Goal: Information Seeking & Learning: Compare options

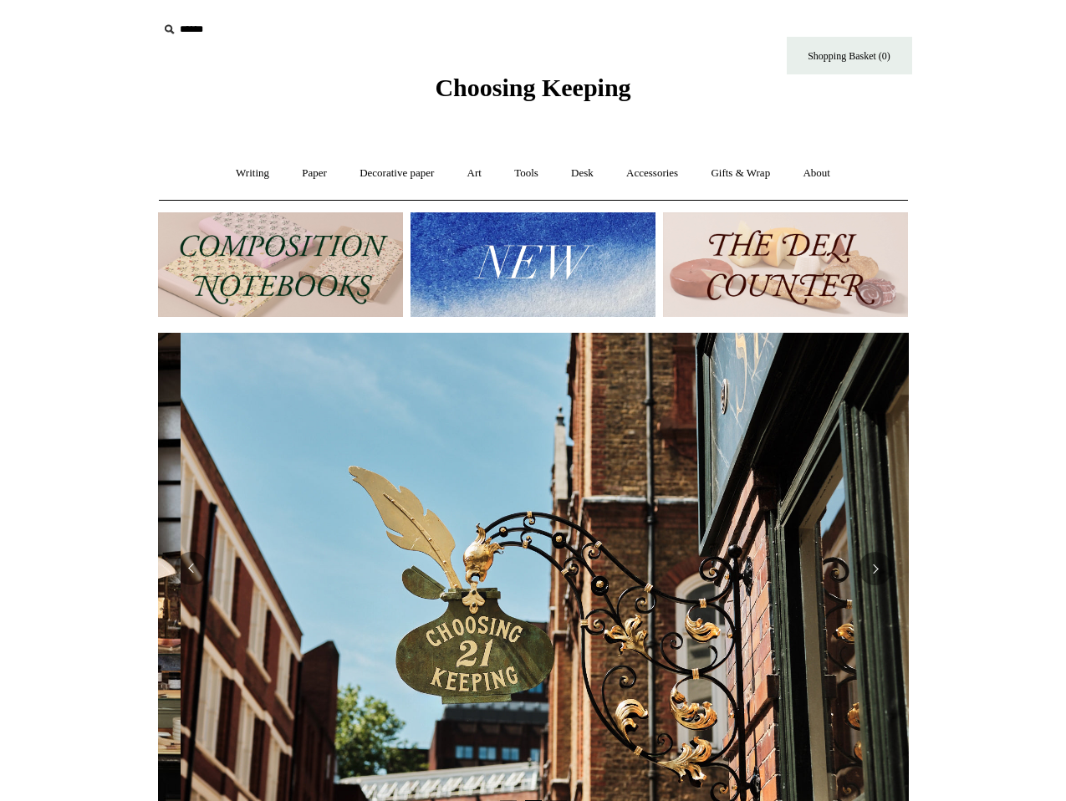
scroll to position [0, 751]
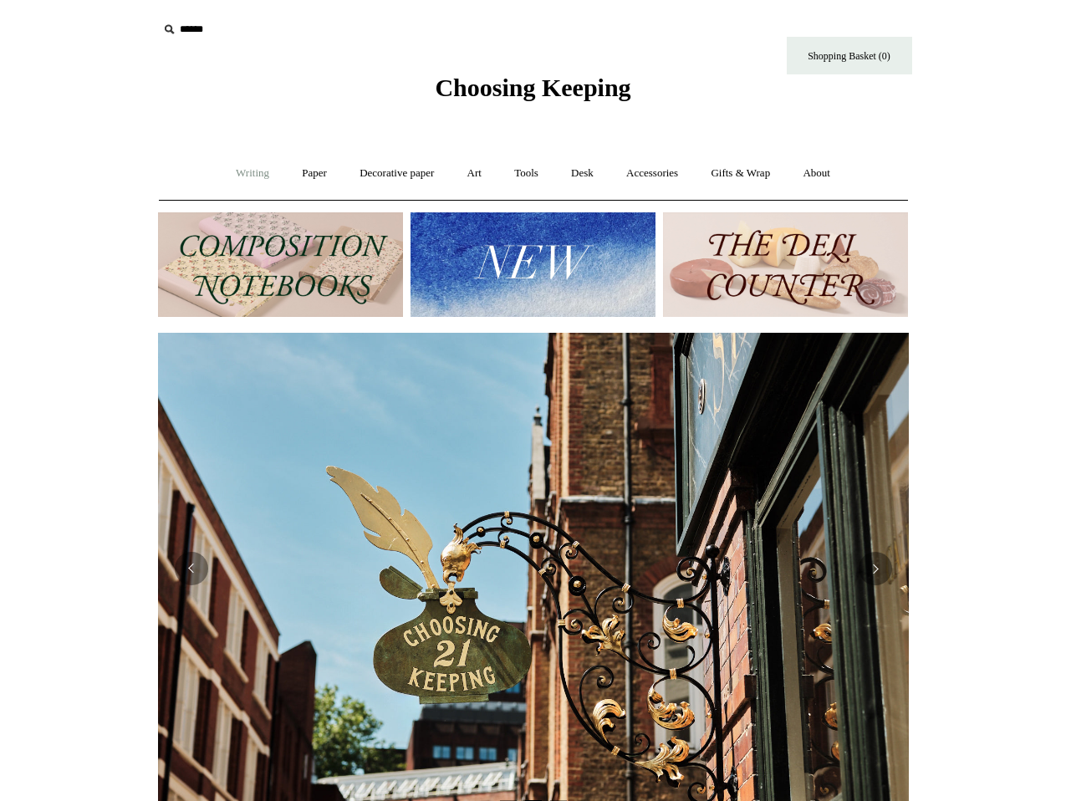
click at [242, 171] on link "Writing +" at bounding box center [253, 173] width 64 height 44
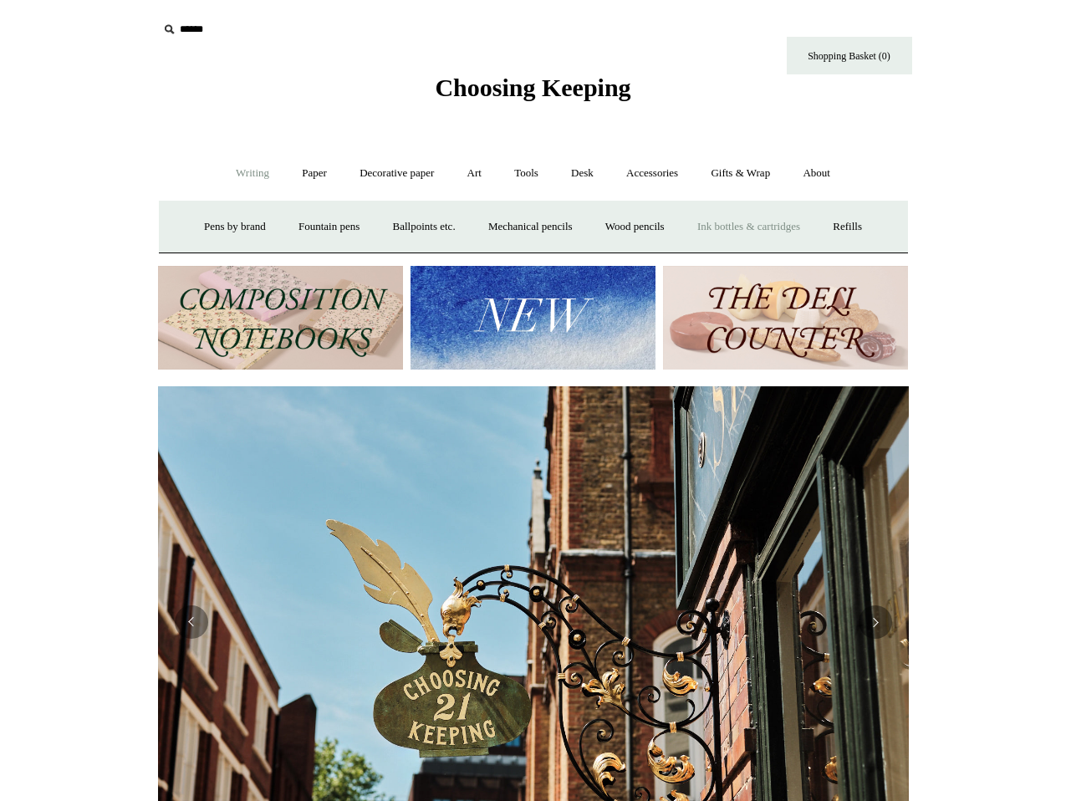
click at [728, 231] on link "Ink bottles & cartridges +" at bounding box center [748, 227] width 133 height 44
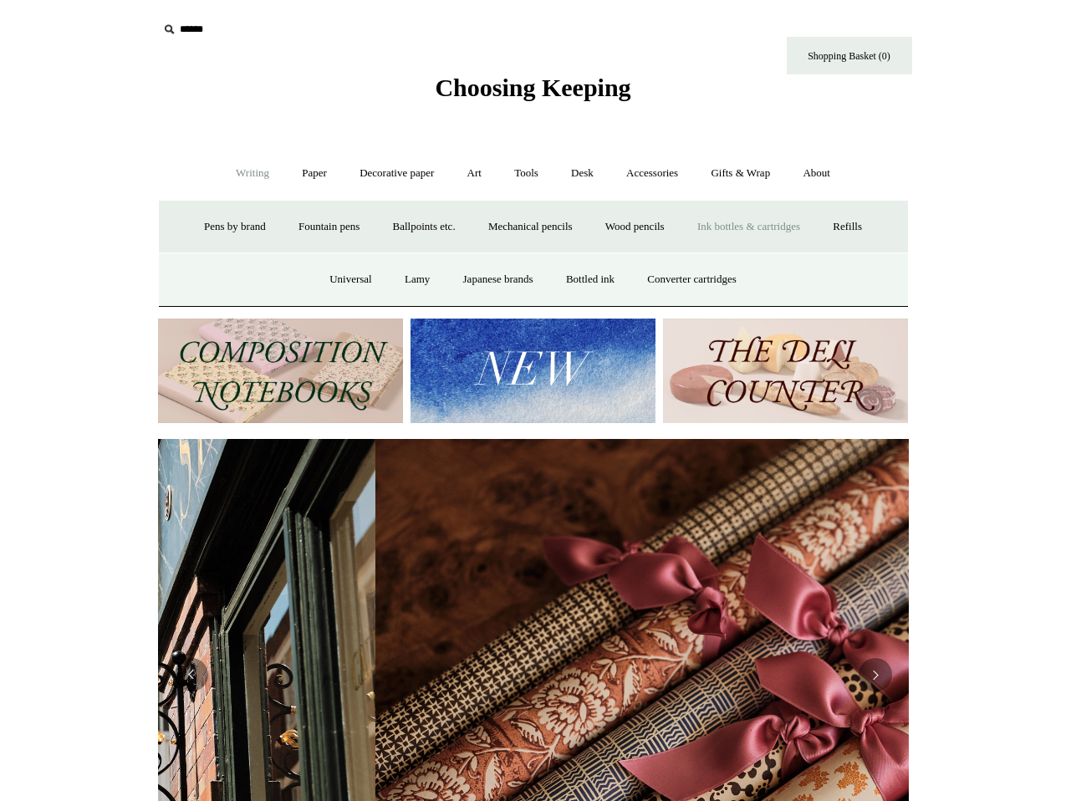
scroll to position [0, 1501]
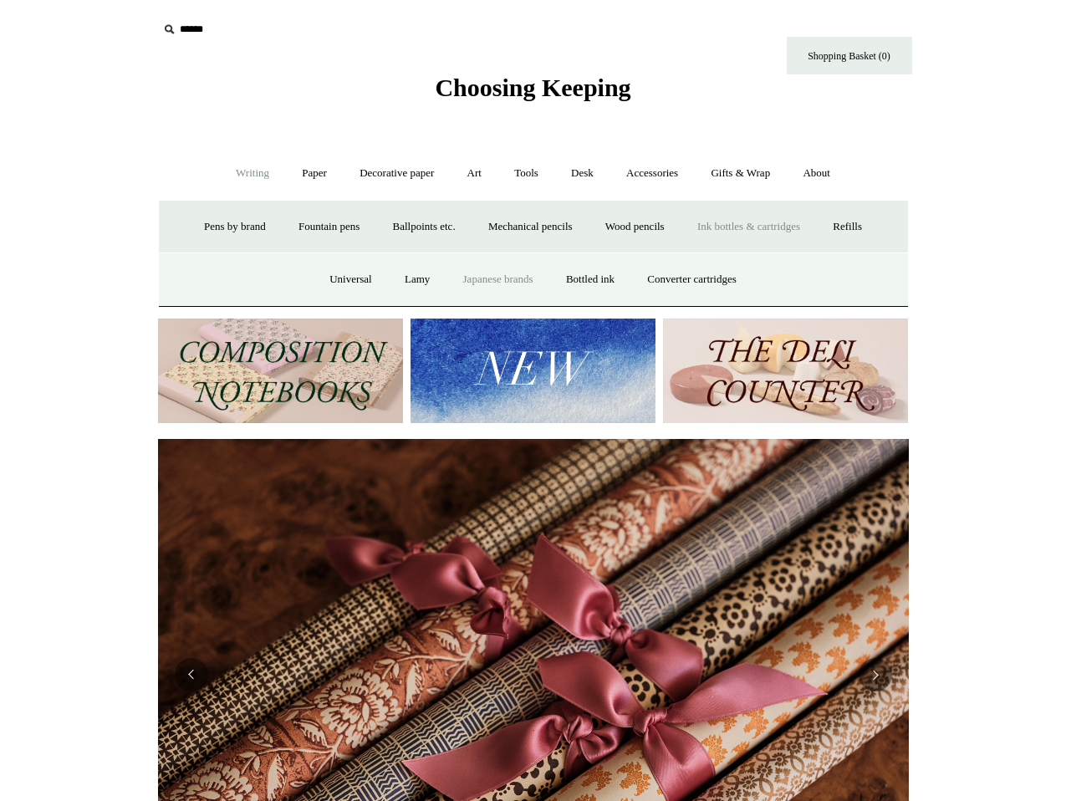
click at [517, 289] on link "Japanese brands" at bounding box center [498, 279] width 100 height 44
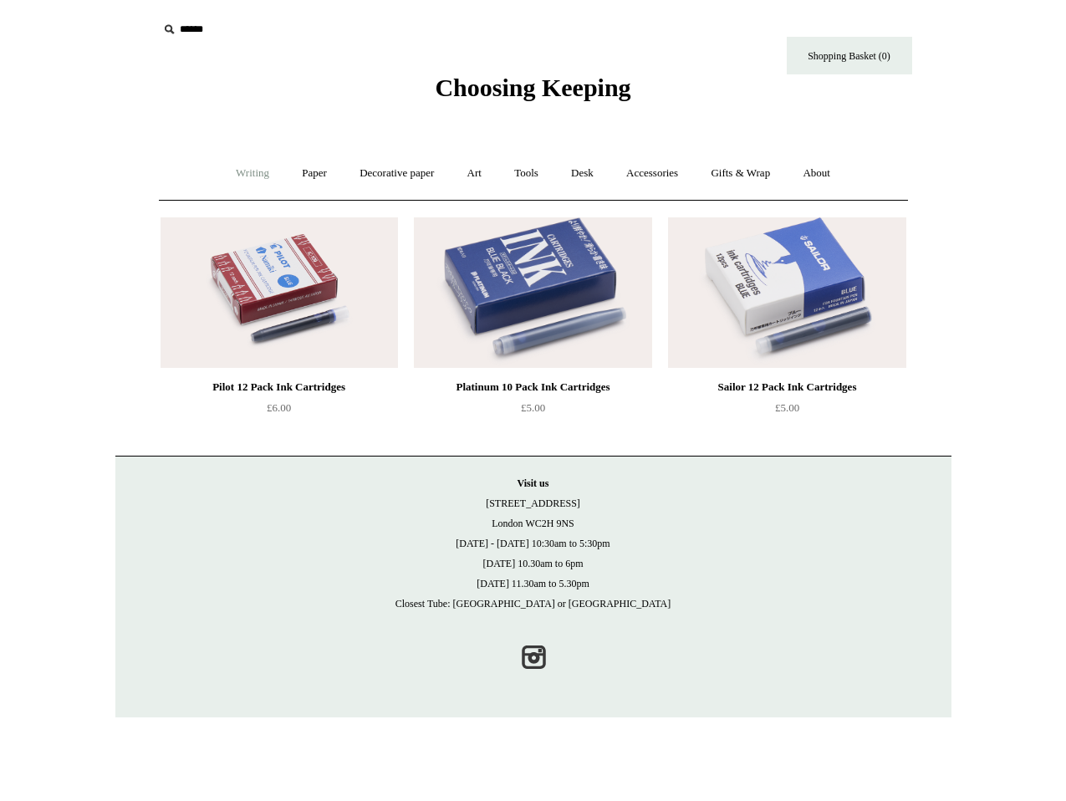
click at [249, 177] on link "Writing +" at bounding box center [253, 173] width 64 height 44
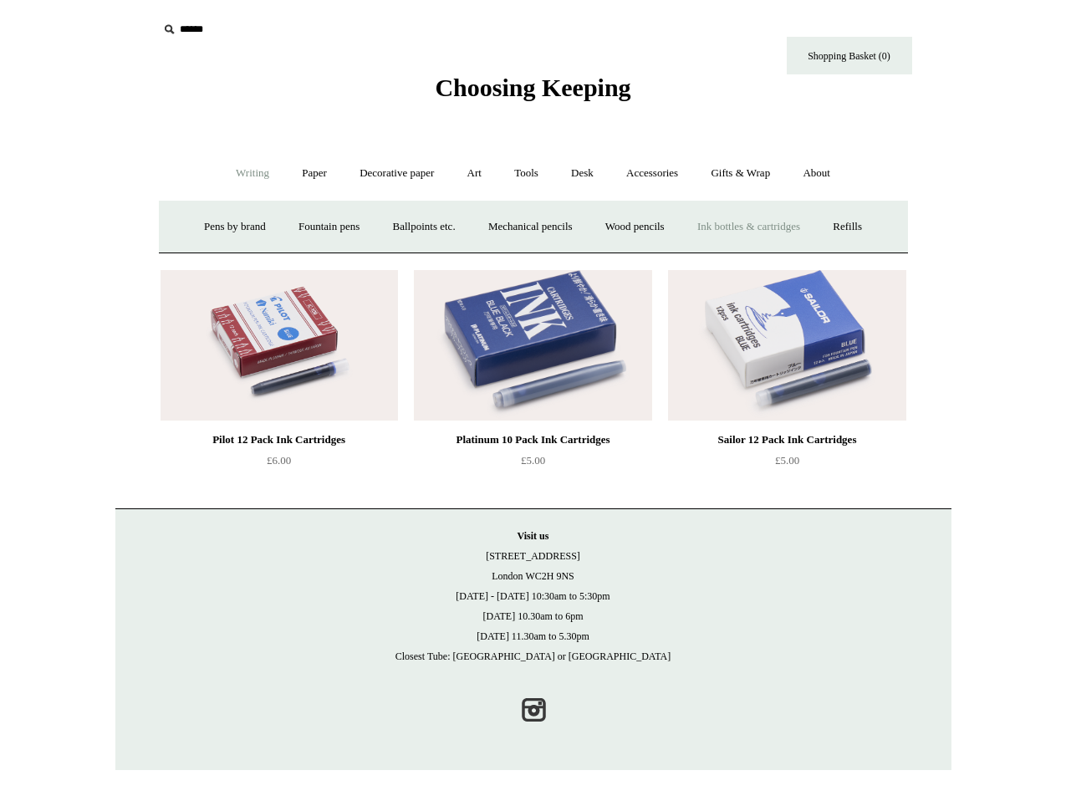
click at [807, 223] on link "Ink bottles & cartridges +" at bounding box center [748, 227] width 133 height 44
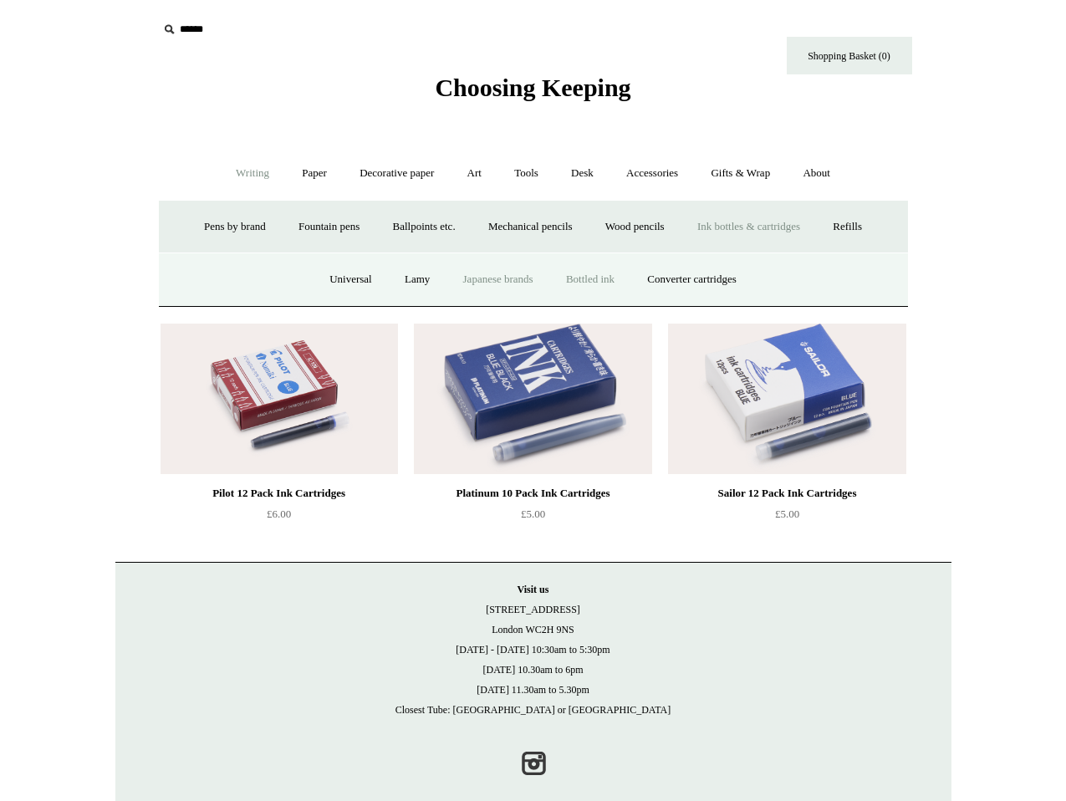
click at [616, 279] on link "Bottled ink" at bounding box center [590, 279] width 79 height 44
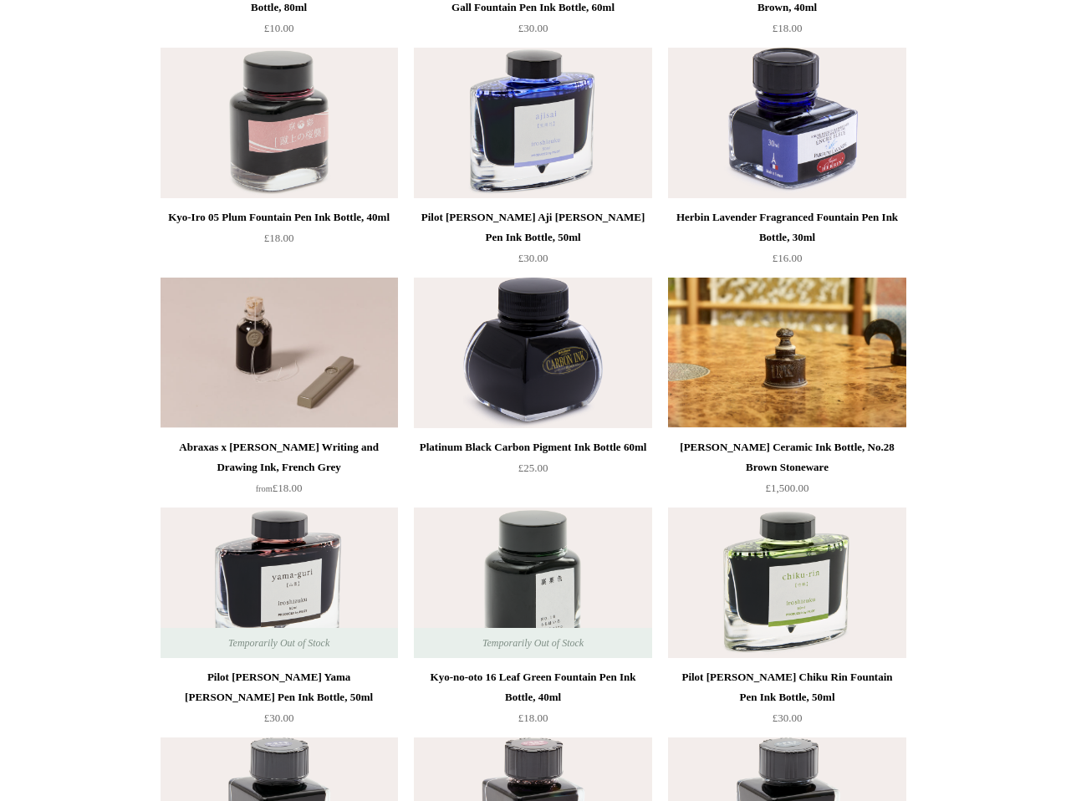
scroll to position [848, 0]
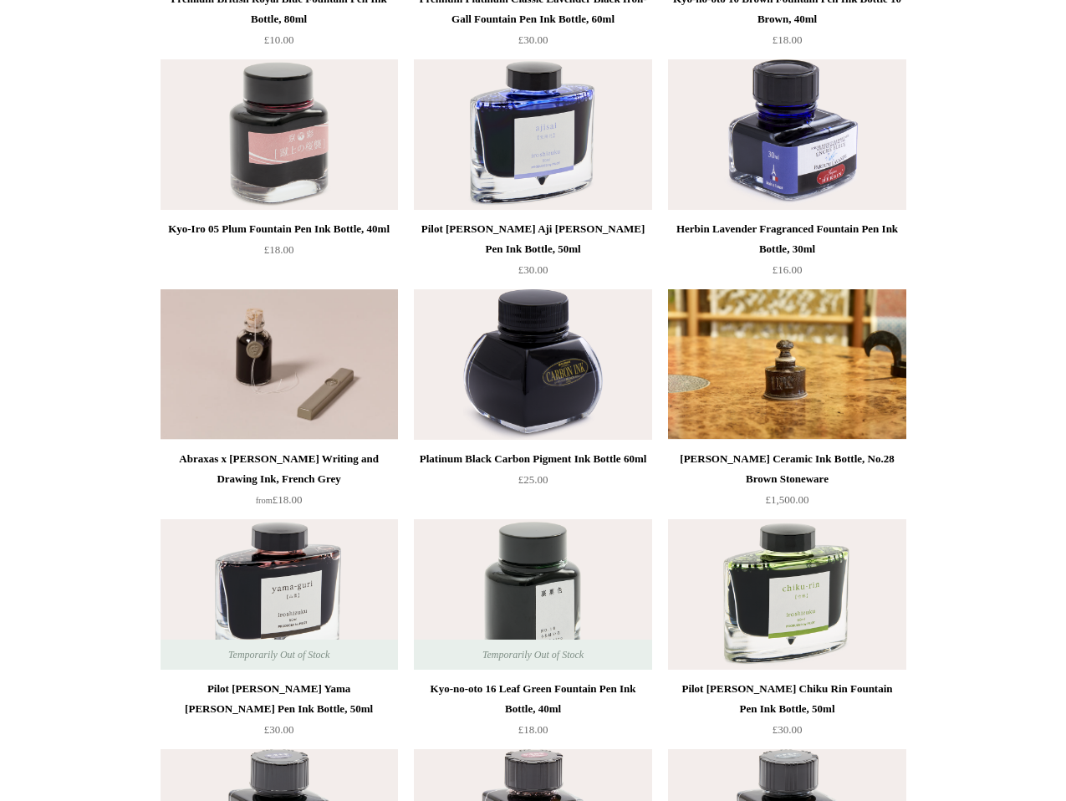
click at [546, 152] on img at bounding box center [532, 134] width 237 height 150
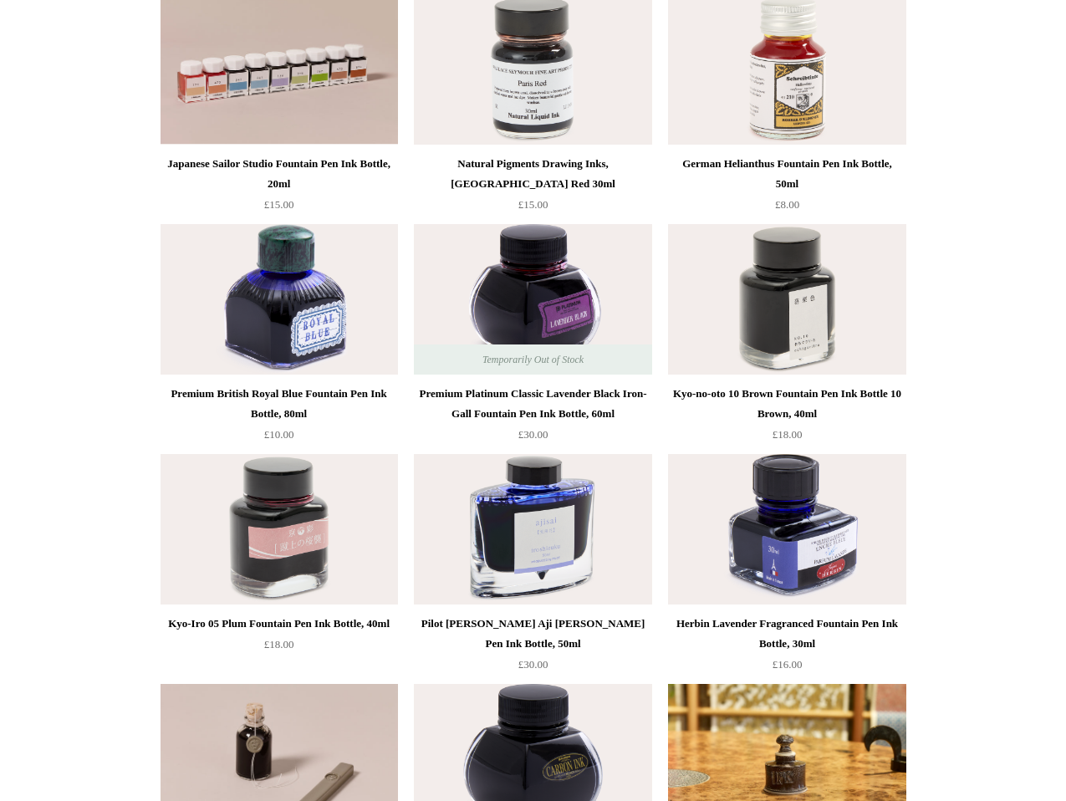
scroll to position [456, 0]
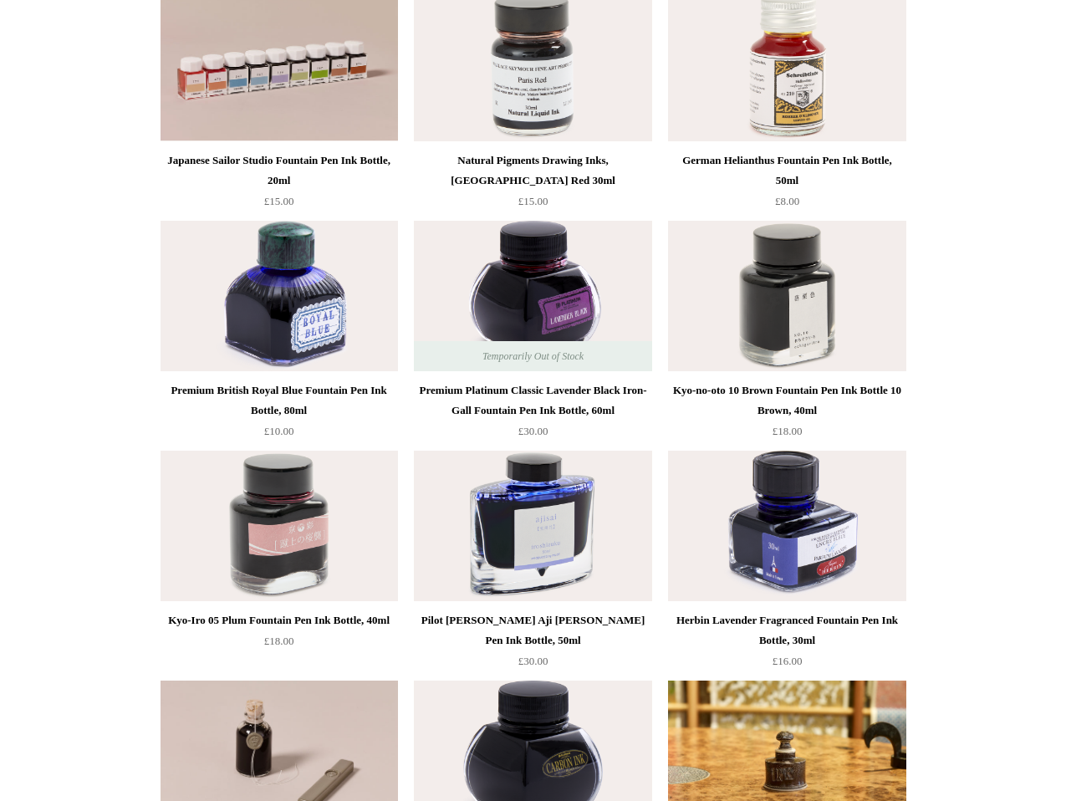
click at [290, 317] on img at bounding box center [278, 296] width 237 height 150
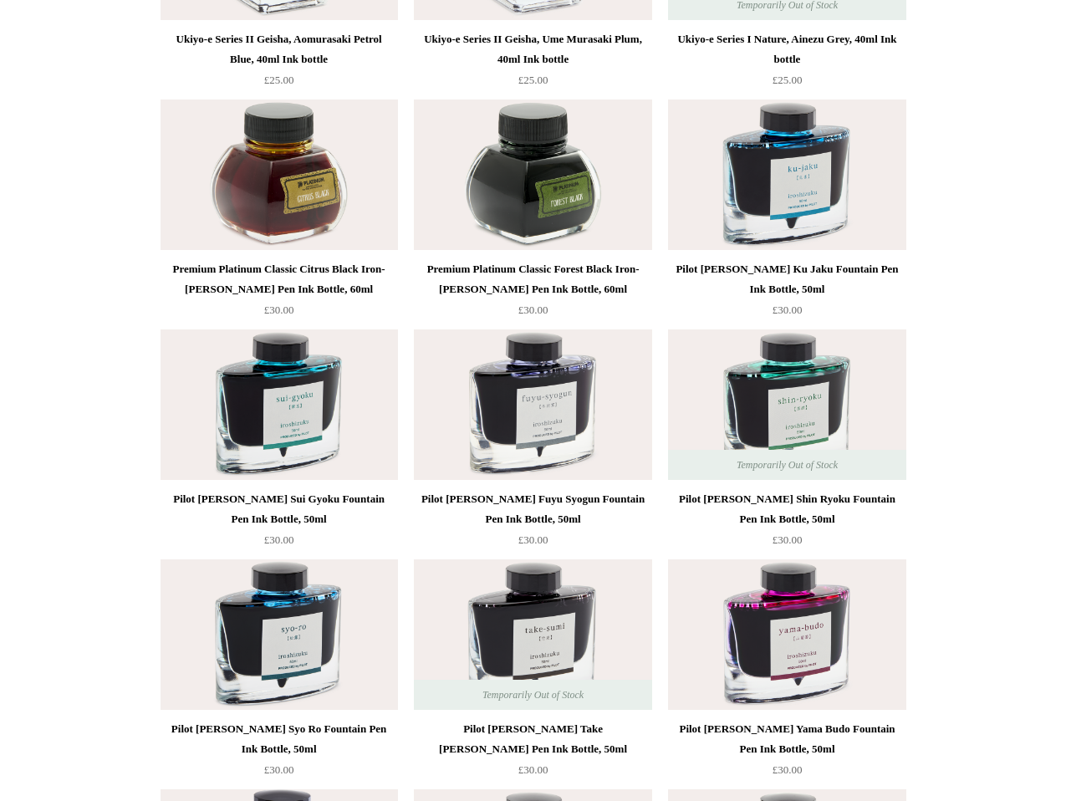
scroll to position [1760, 0]
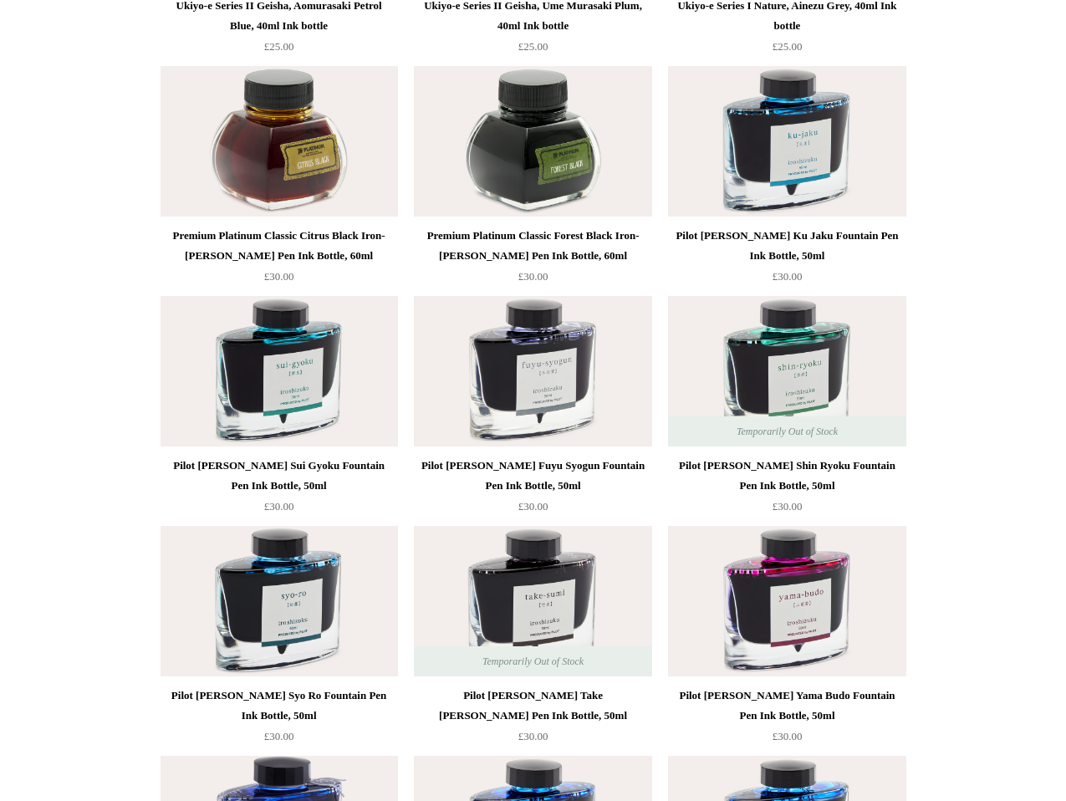
click at [514, 461] on div "Pilot [PERSON_NAME] Fuyu Syogun Fountain Pen Ink Bottle, 50ml" at bounding box center [532, 476] width 229 height 40
click at [262, 709] on div "Pilot [PERSON_NAME] Syo Ro Fountain Pen Ink Bottle, 50ml" at bounding box center [279, 705] width 229 height 40
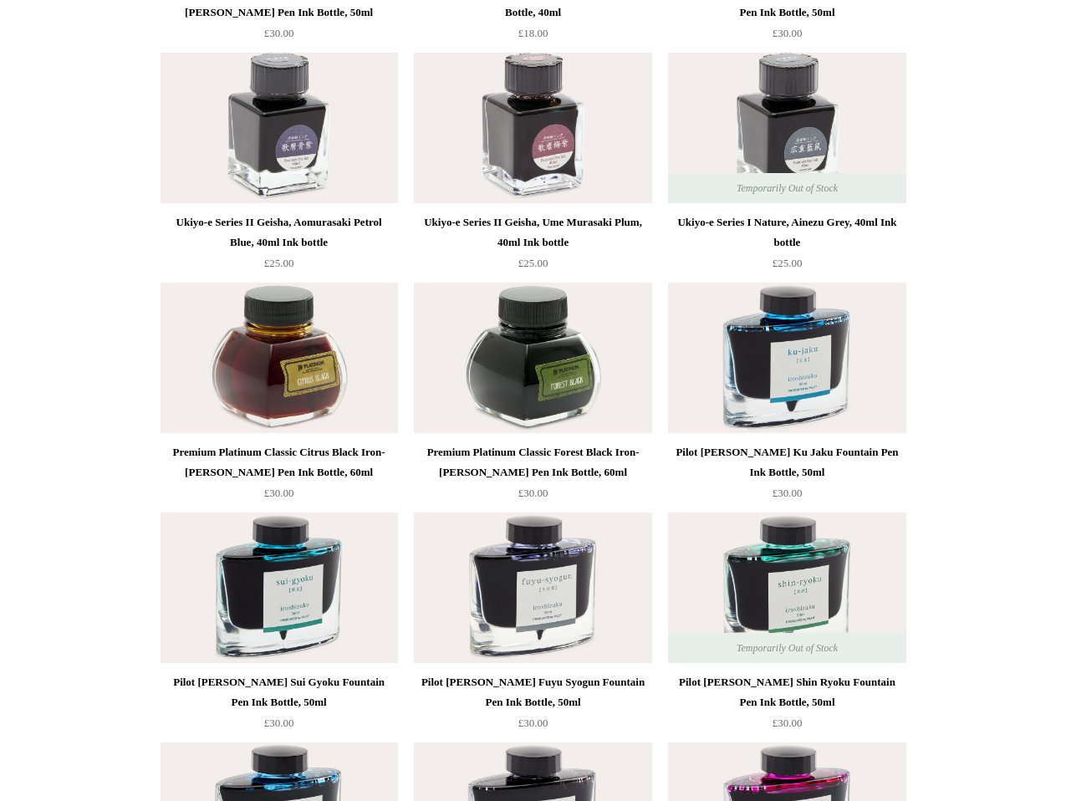
scroll to position [0, 0]
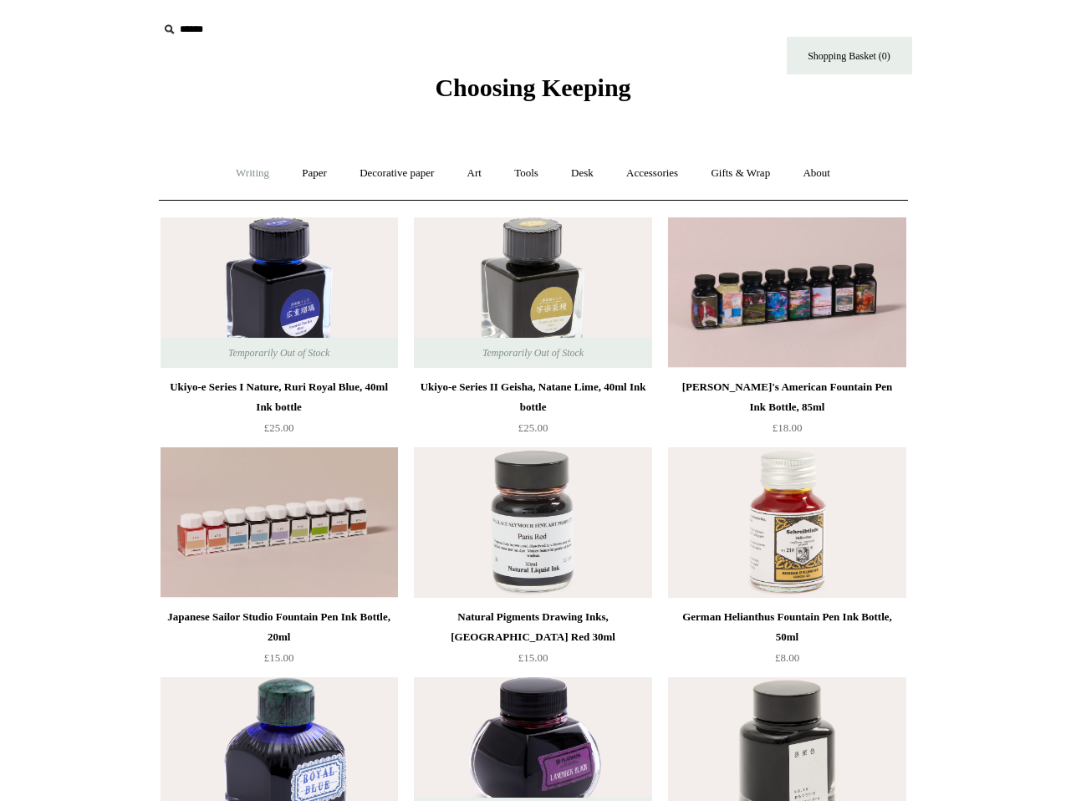
click at [250, 169] on link "Writing +" at bounding box center [253, 173] width 64 height 44
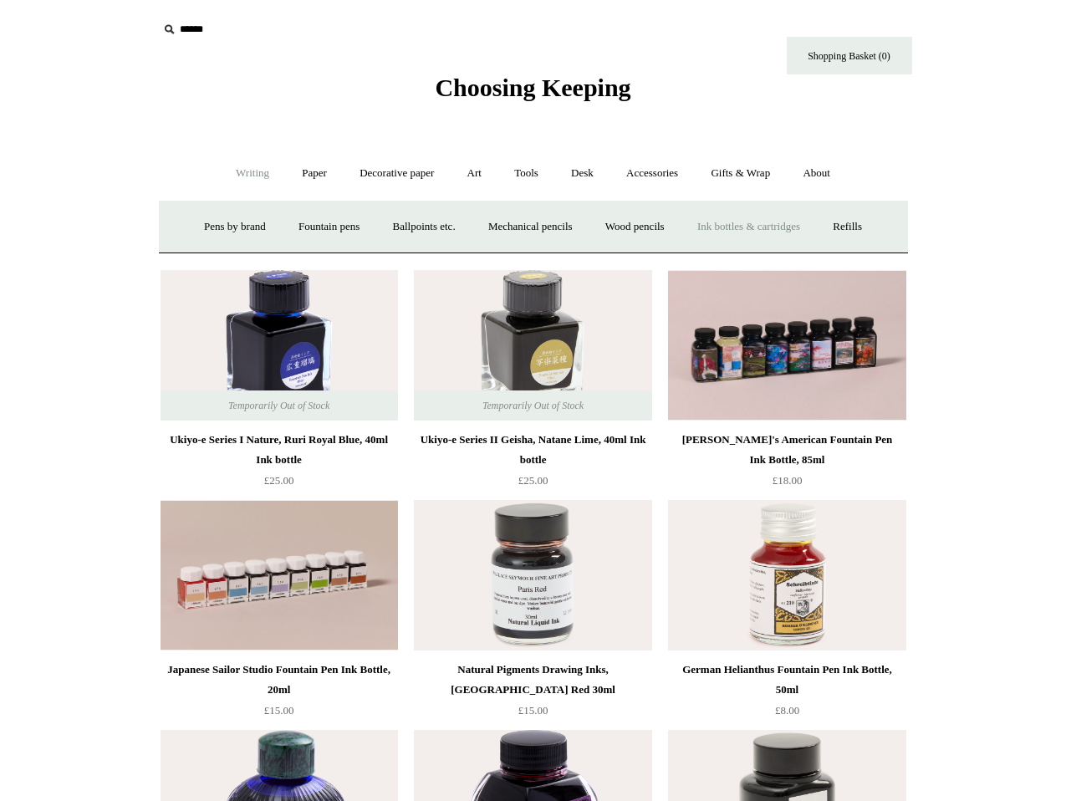
click at [815, 222] on link "Ink bottles & cartridges +" at bounding box center [748, 227] width 133 height 44
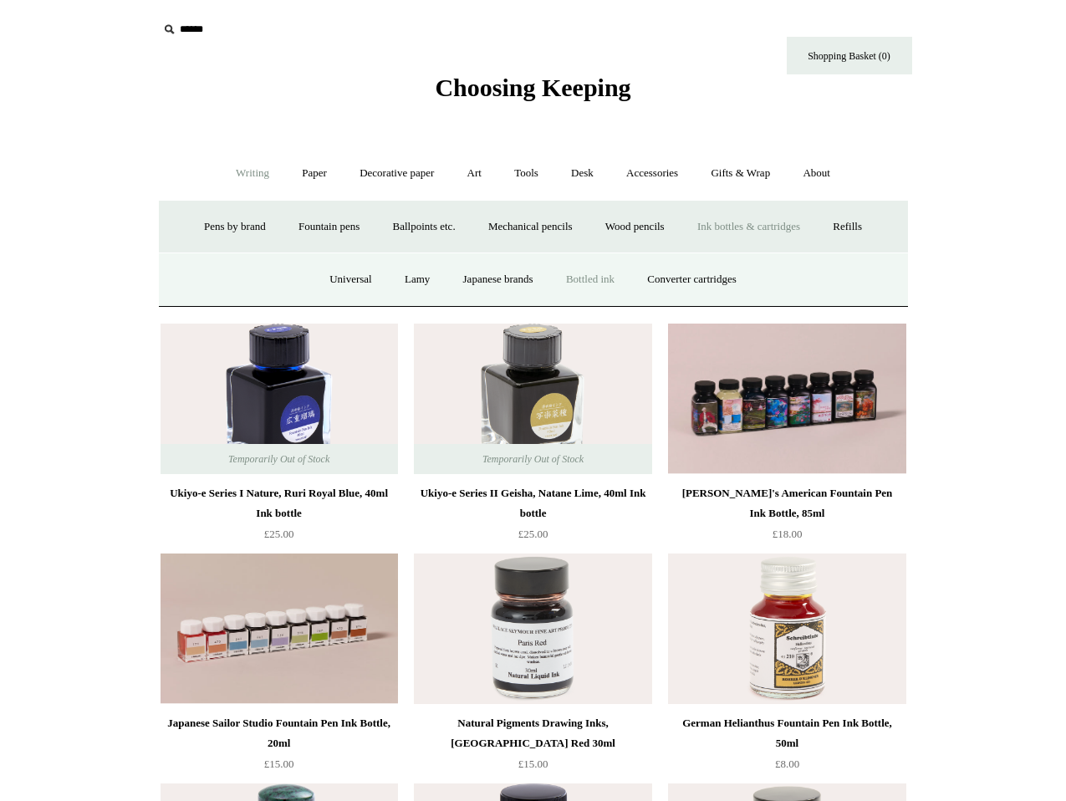
click at [590, 279] on link "Bottled ink" at bounding box center [590, 279] width 79 height 44
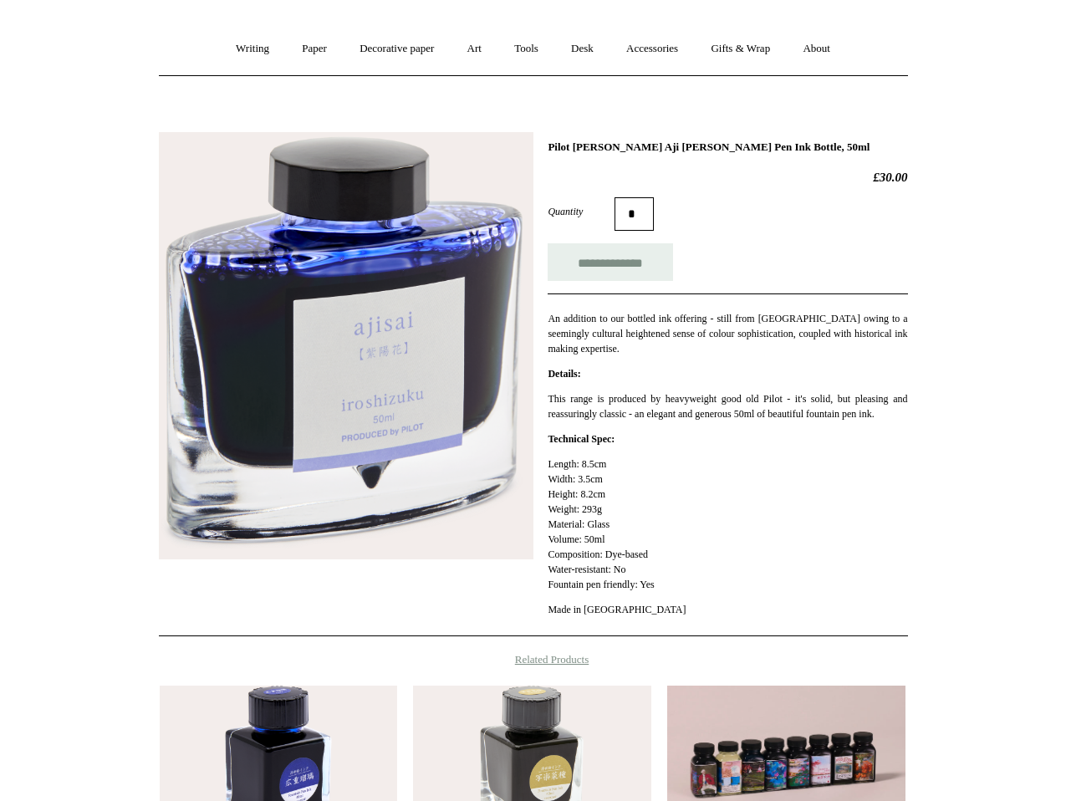
scroll to position [134, 0]
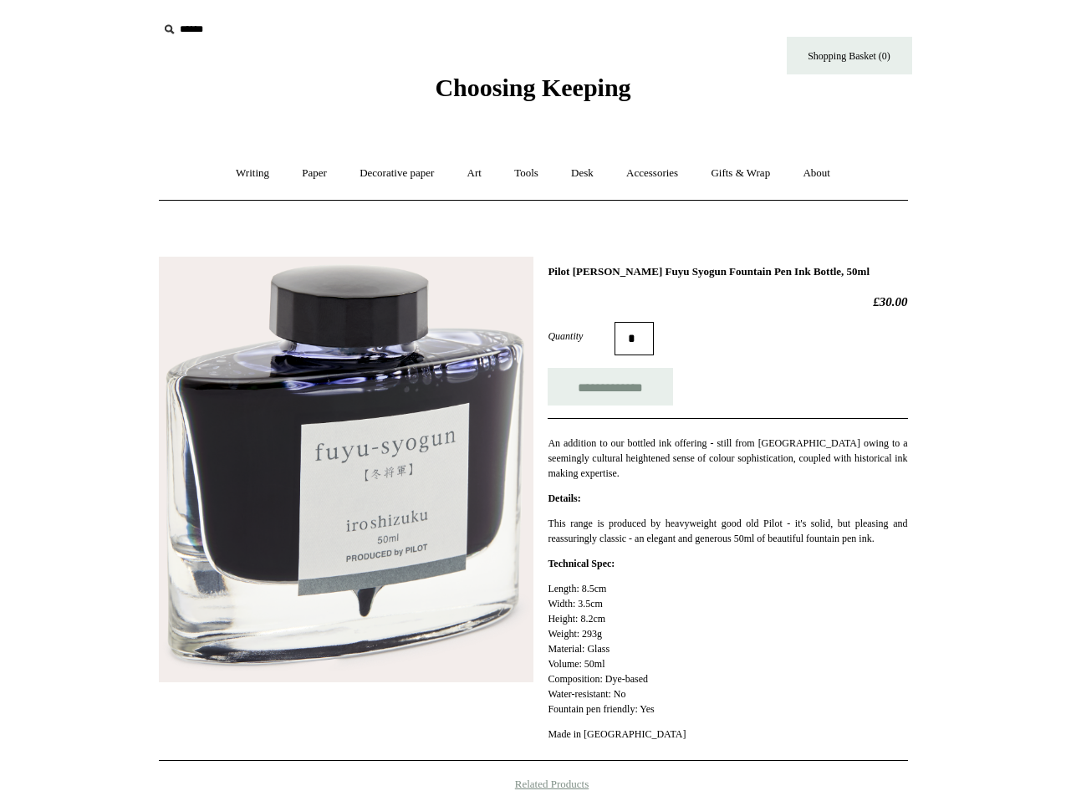
scroll to position [8, 0]
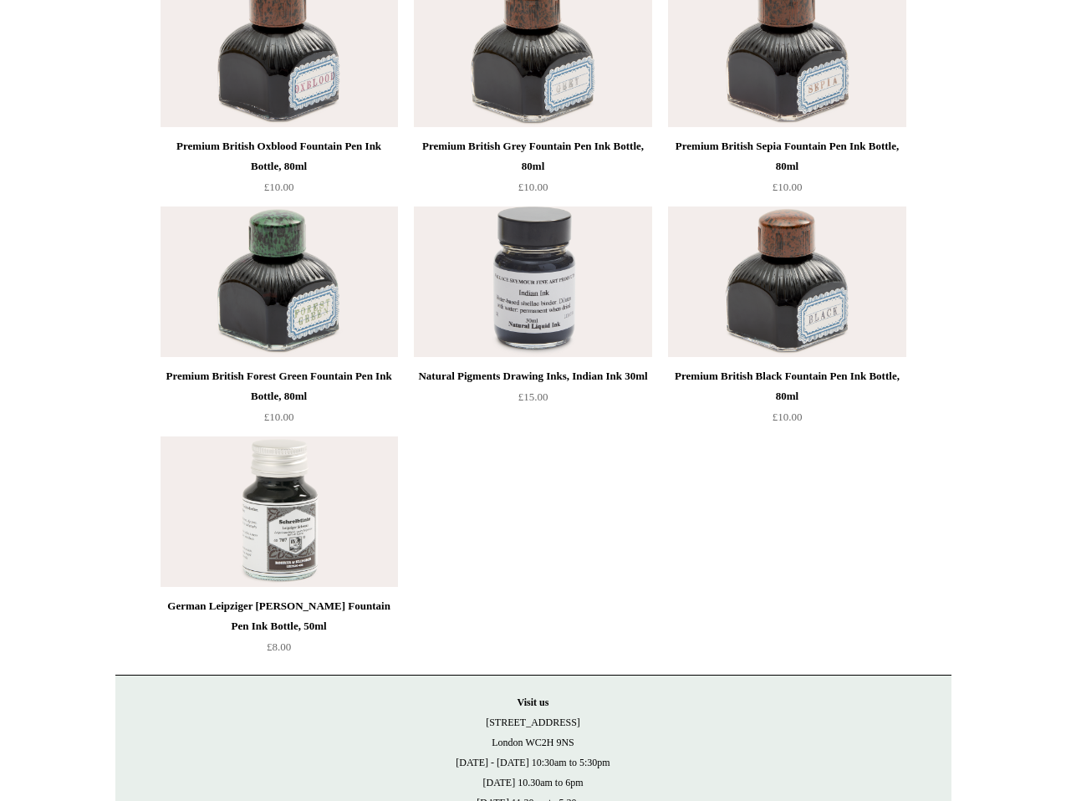
scroll to position [6432, 0]
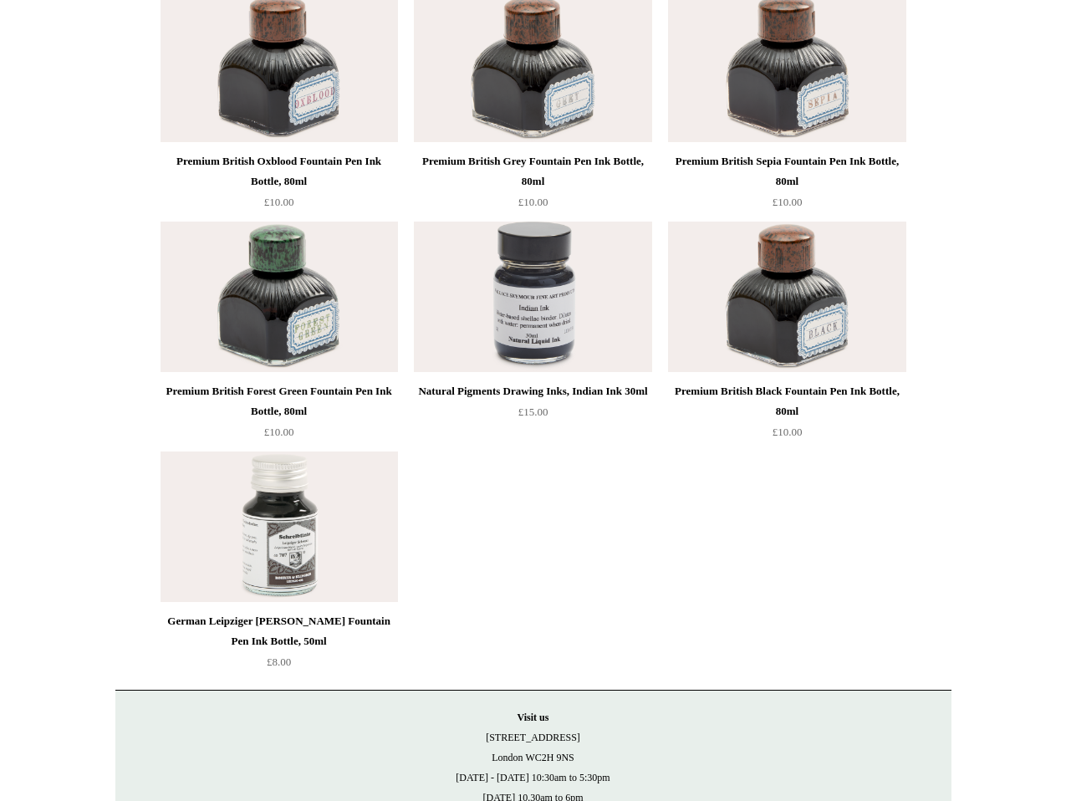
click at [835, 286] on img at bounding box center [786, 297] width 237 height 150
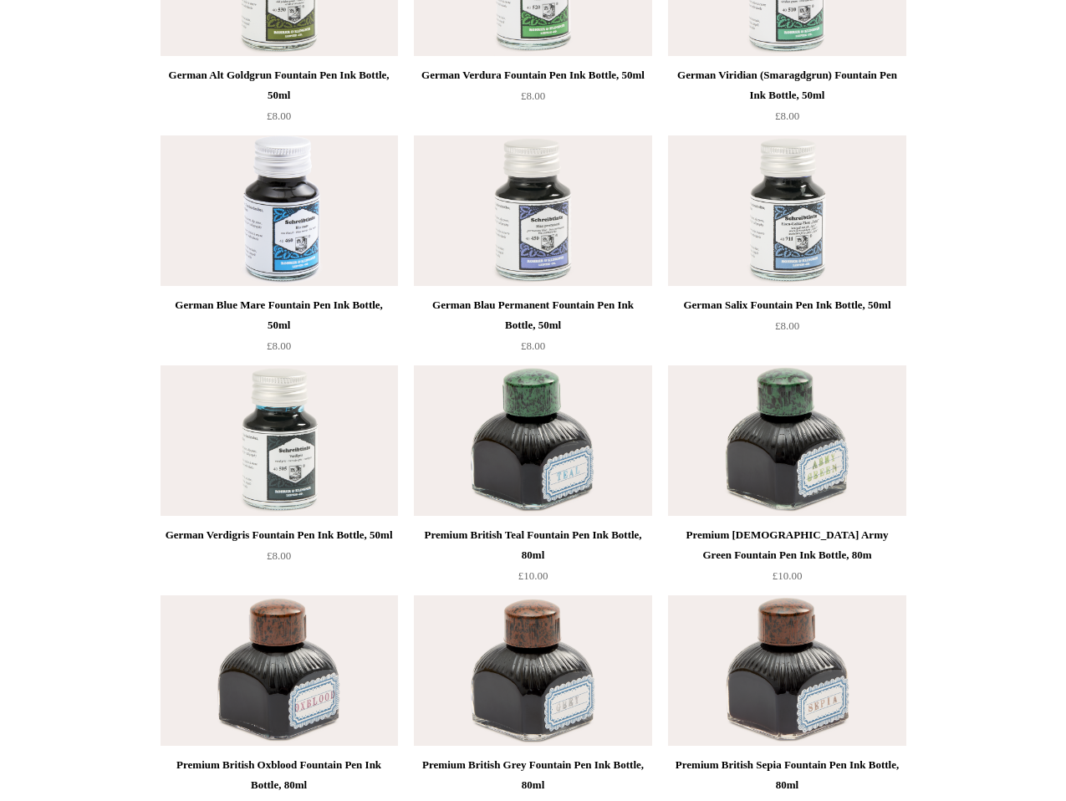
scroll to position [5821, 0]
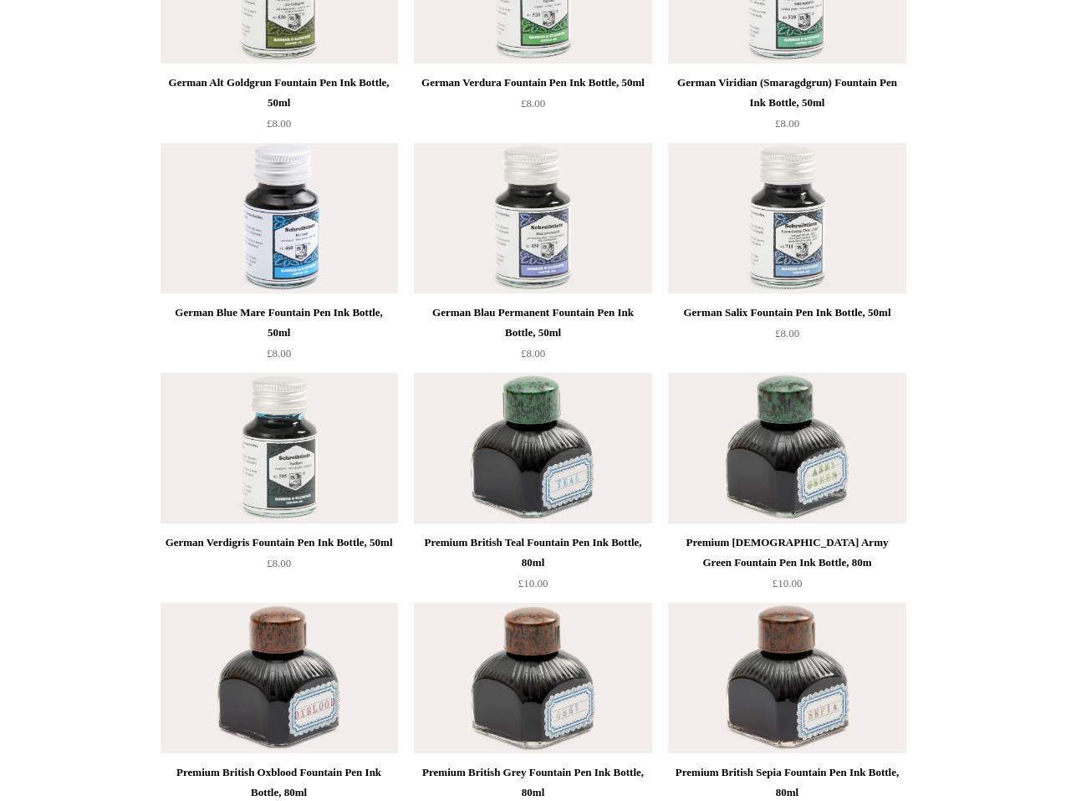
click at [777, 210] on img at bounding box center [786, 218] width 237 height 150
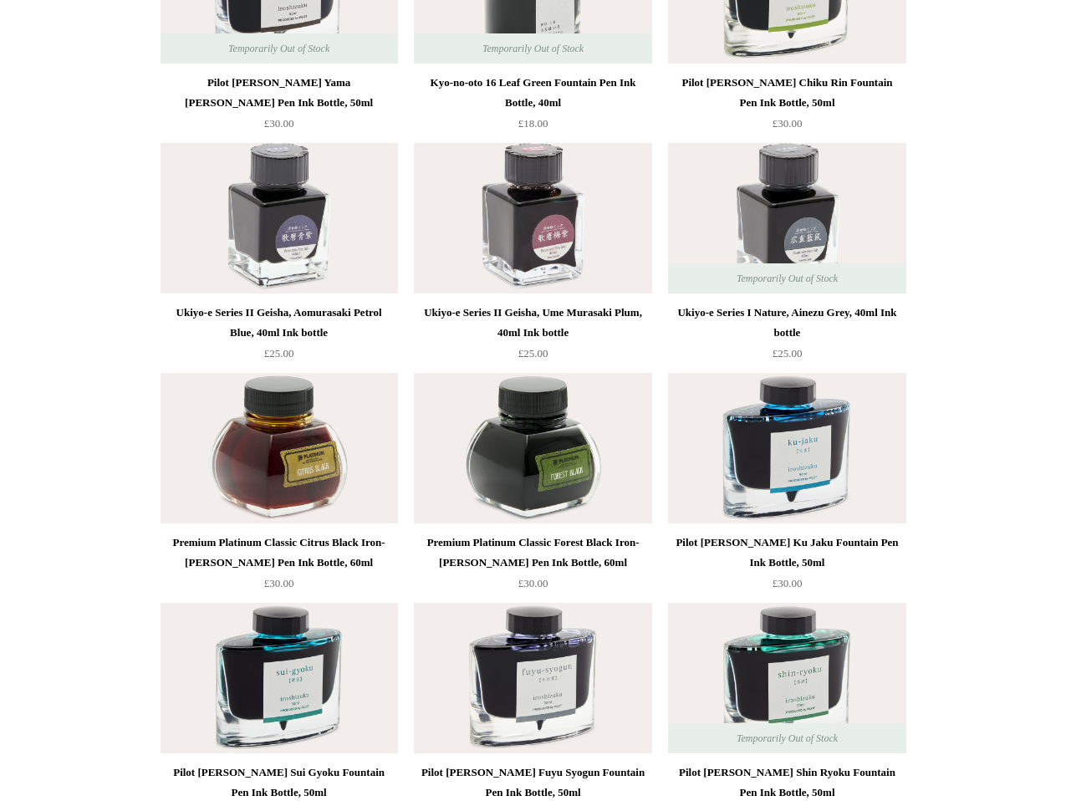
scroll to position [1053, 0]
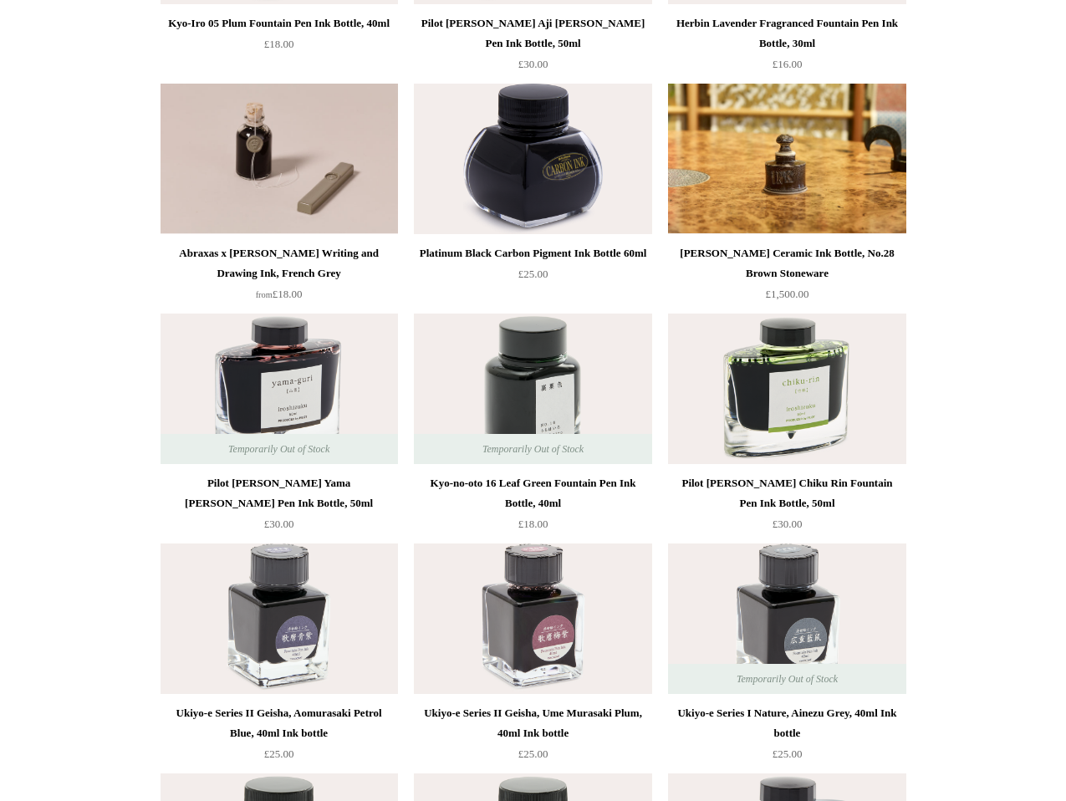
click at [579, 257] on div "Platinum Black Carbon Pigment Ink Bottle 60ml" at bounding box center [532, 253] width 229 height 20
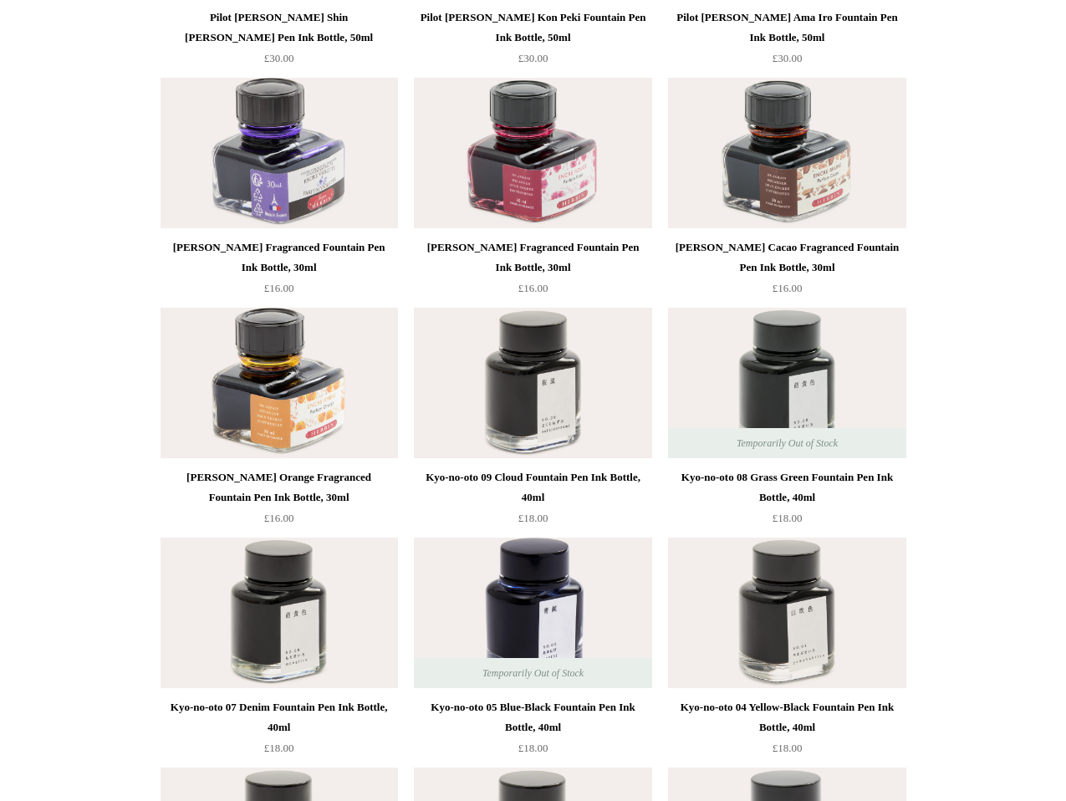
scroll to position [0, 0]
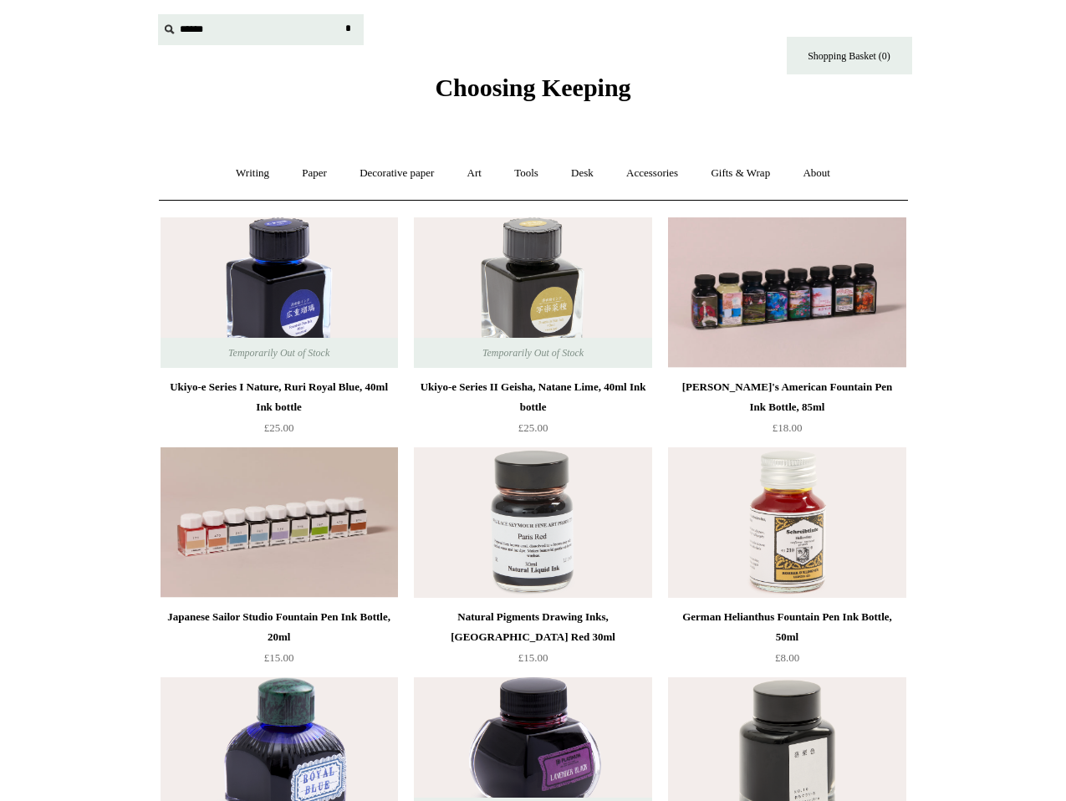
click at [193, 25] on input "text" at bounding box center [261, 29] width 206 height 31
type input "**********"
click at [340, 14] on input "*" at bounding box center [348, 28] width 17 height 29
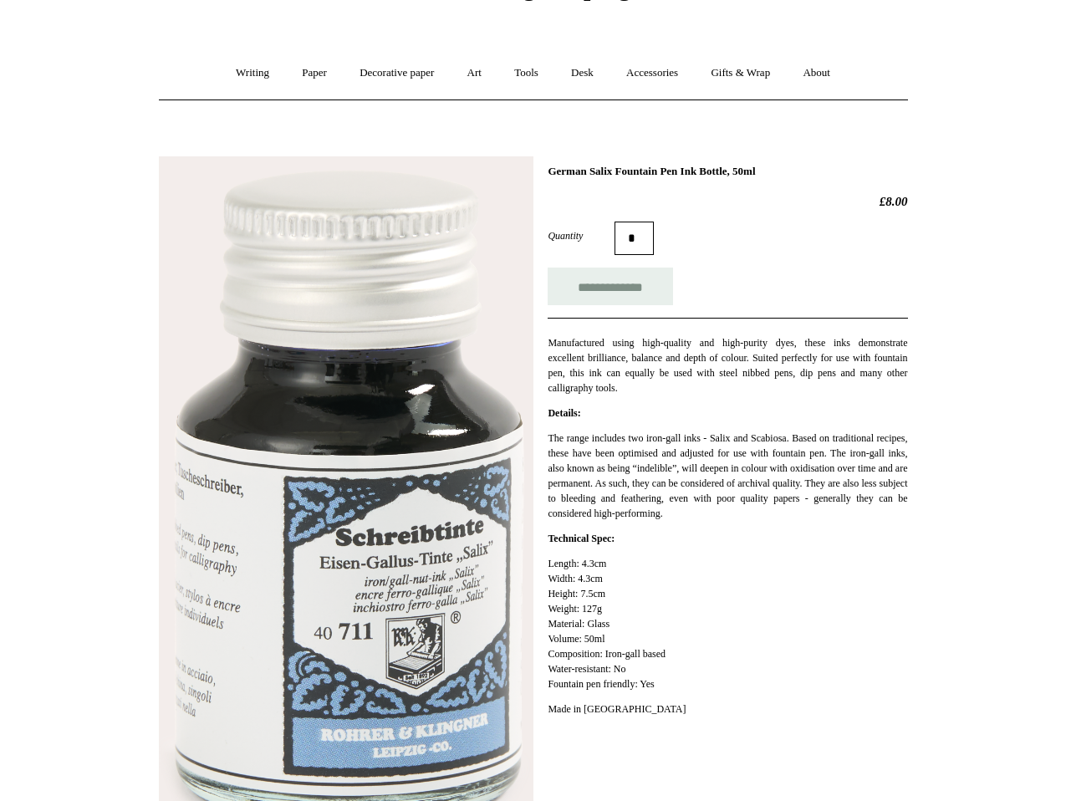
scroll to position [134, 0]
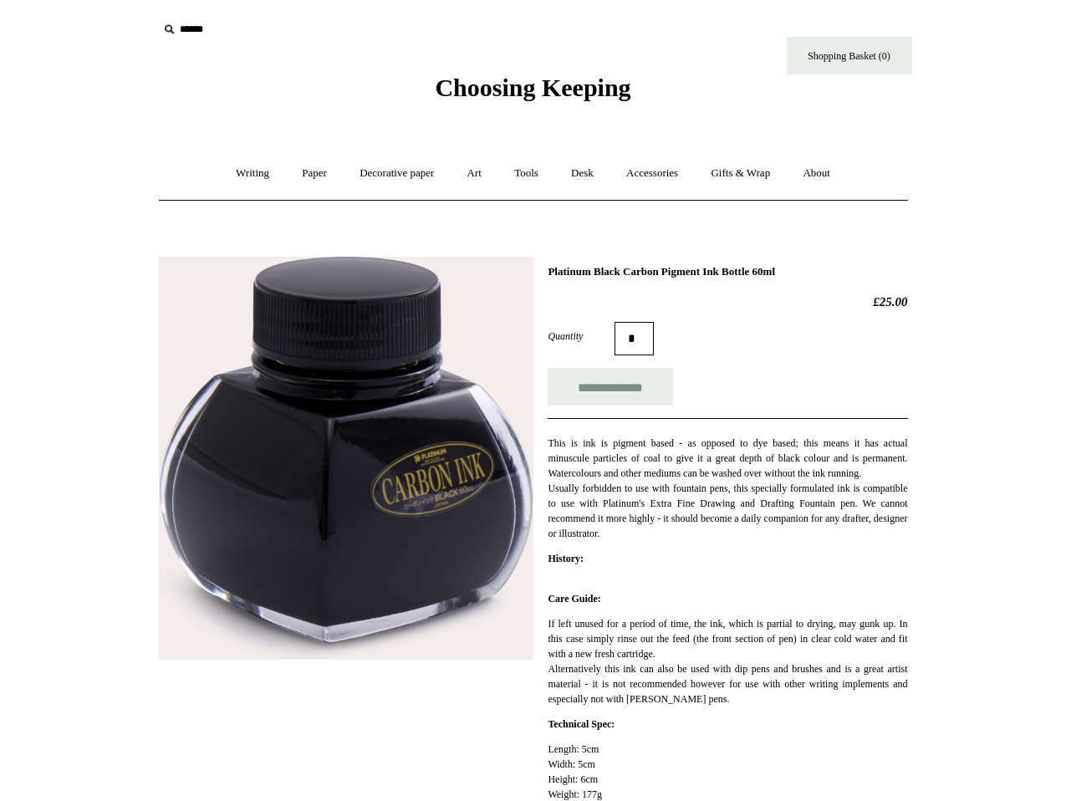
scroll to position [33, 0]
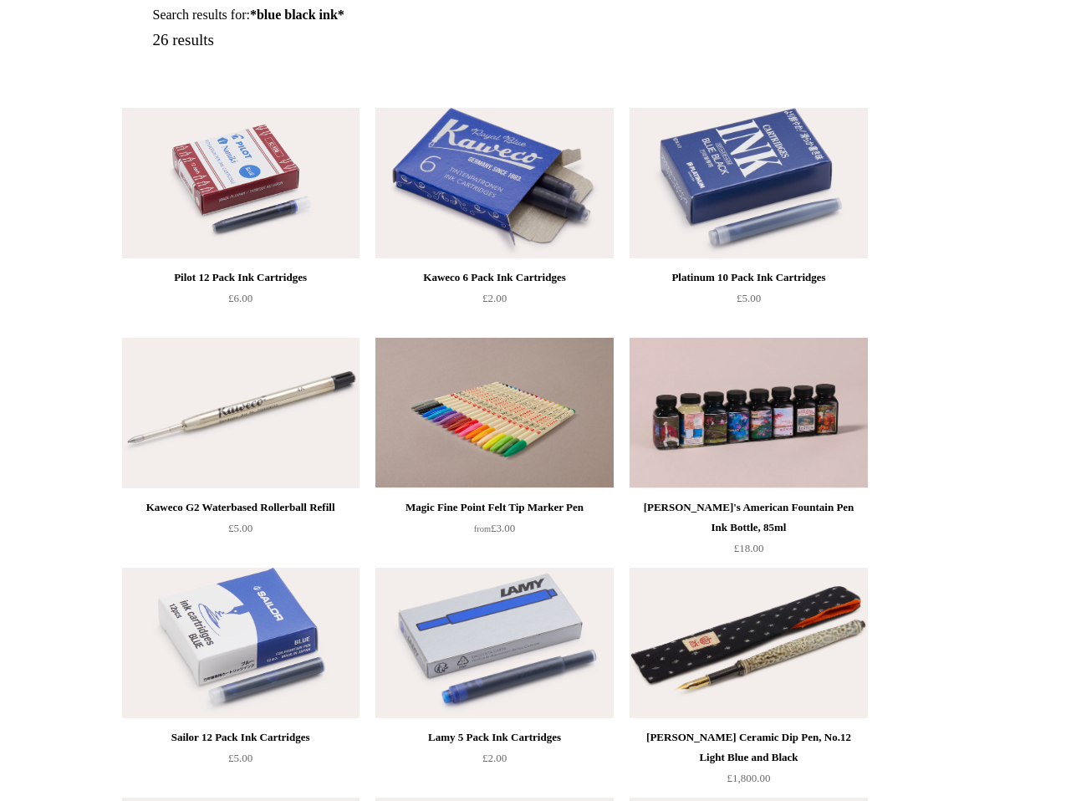
scroll to position [247, 0]
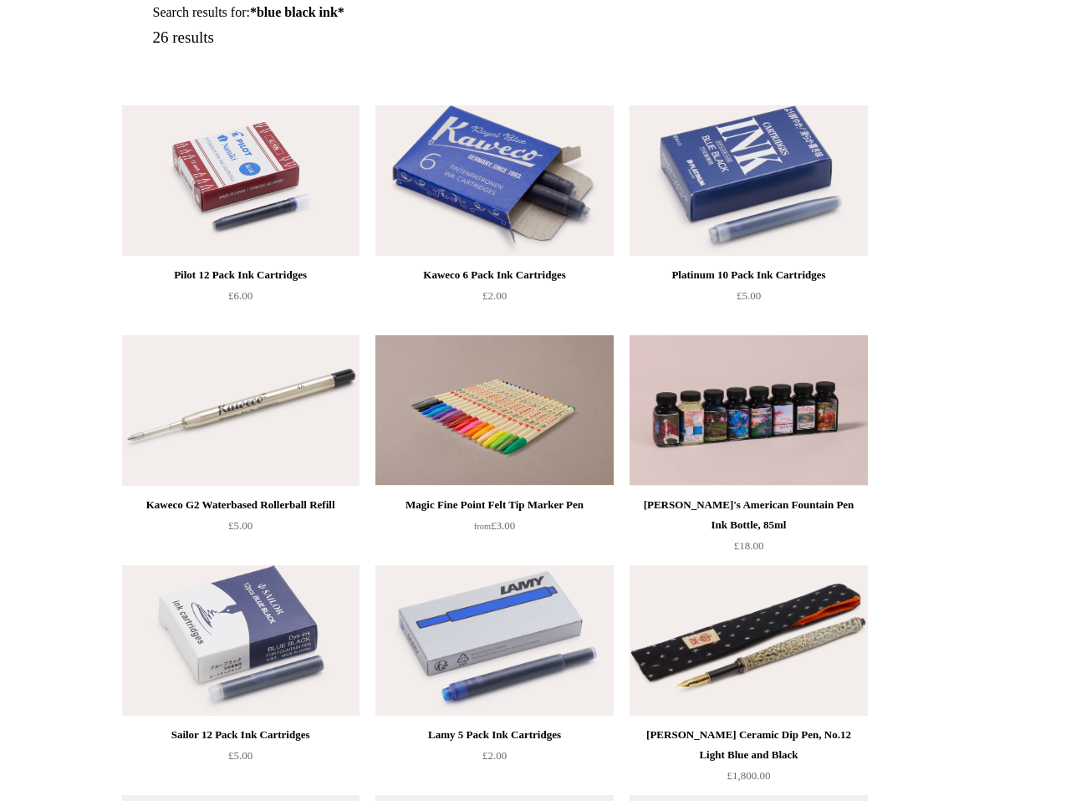
click at [203, 655] on img at bounding box center [240, 640] width 237 height 150
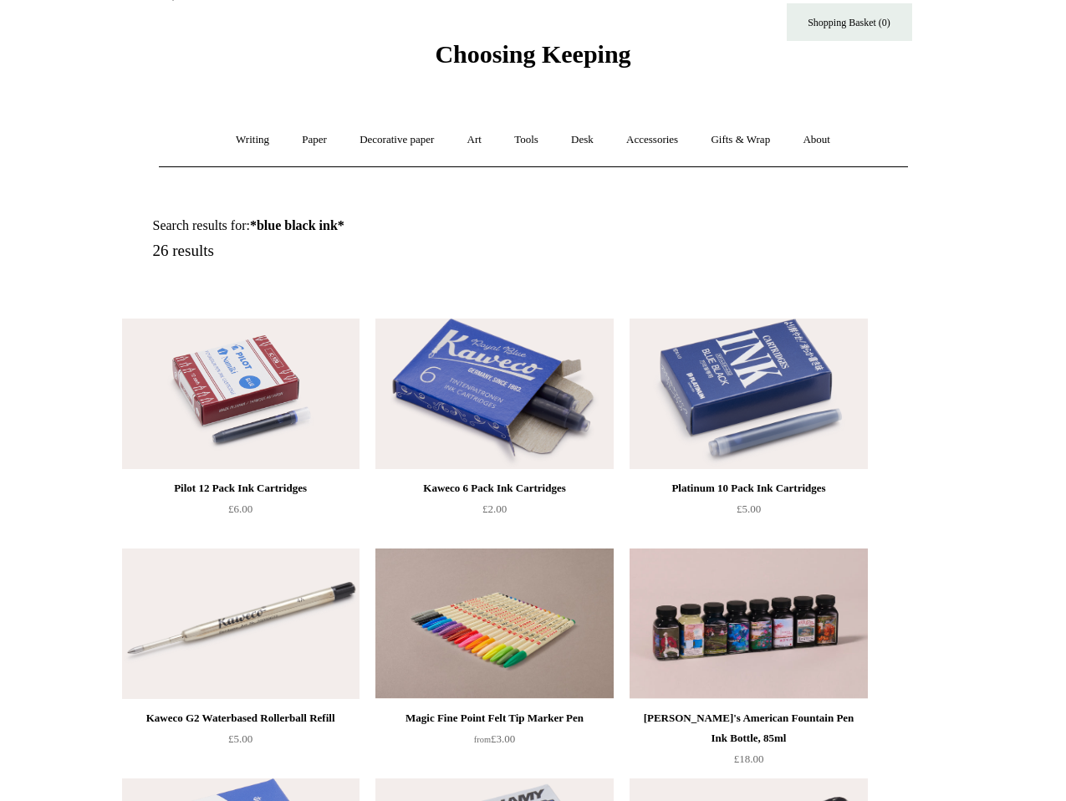
scroll to position [0, 0]
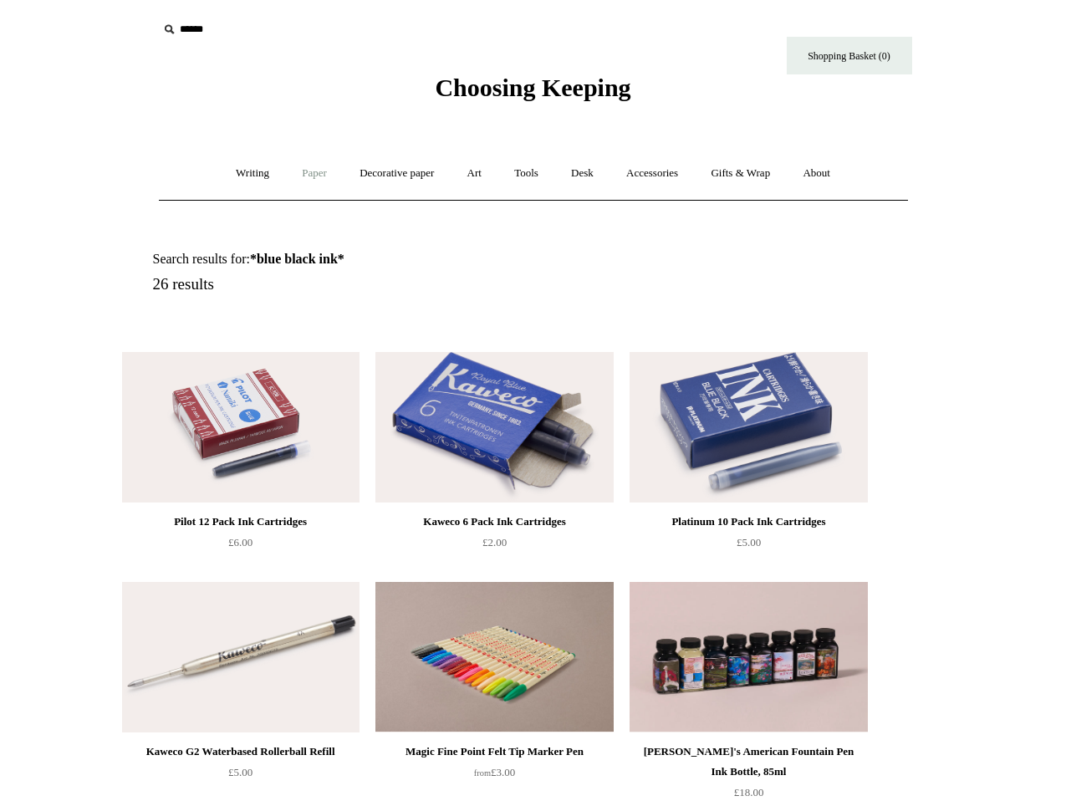
click at [323, 169] on link "Paper +" at bounding box center [314, 173] width 55 height 44
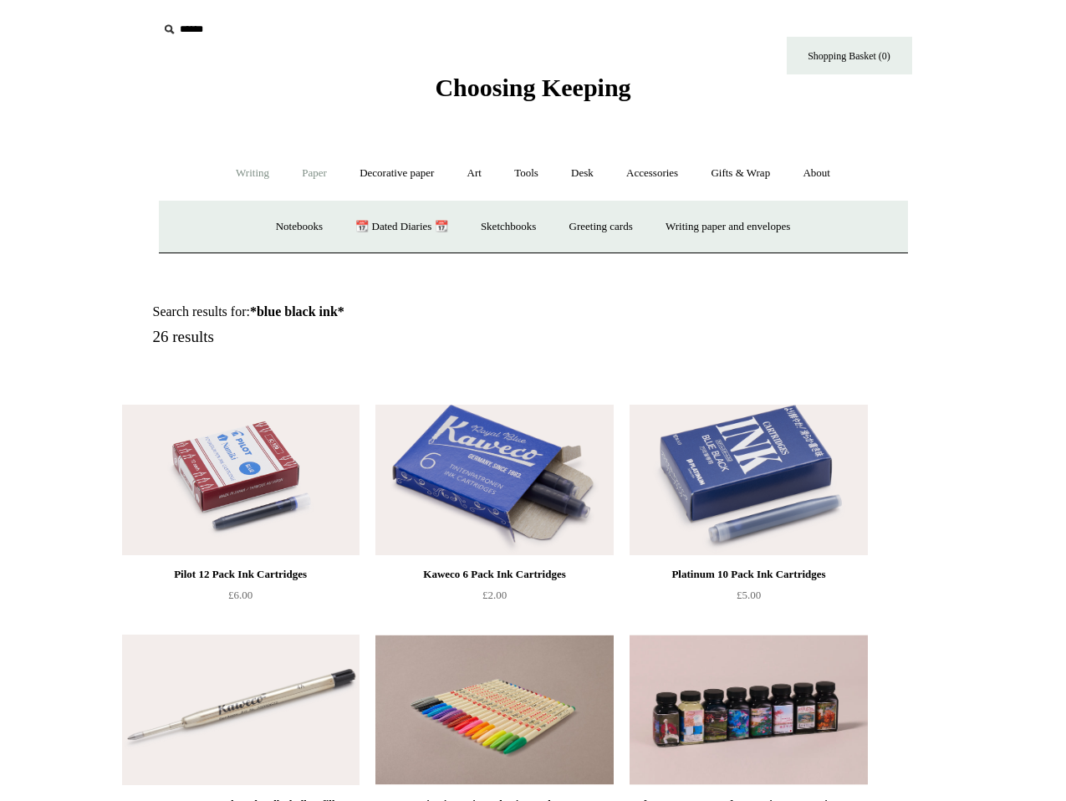
click at [246, 174] on link "Writing +" at bounding box center [253, 173] width 64 height 44
click at [739, 231] on link "Ink bottles & cartridges +" at bounding box center [748, 227] width 133 height 44
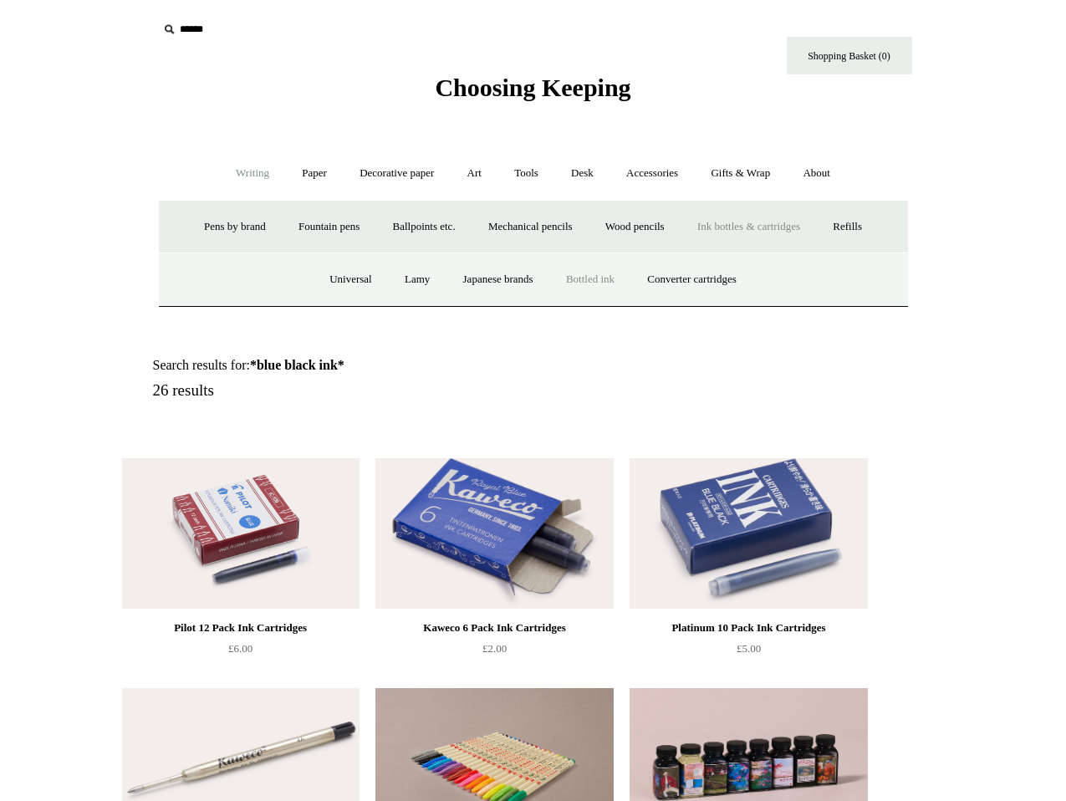
click at [629, 274] on link "Bottled ink" at bounding box center [590, 279] width 79 height 44
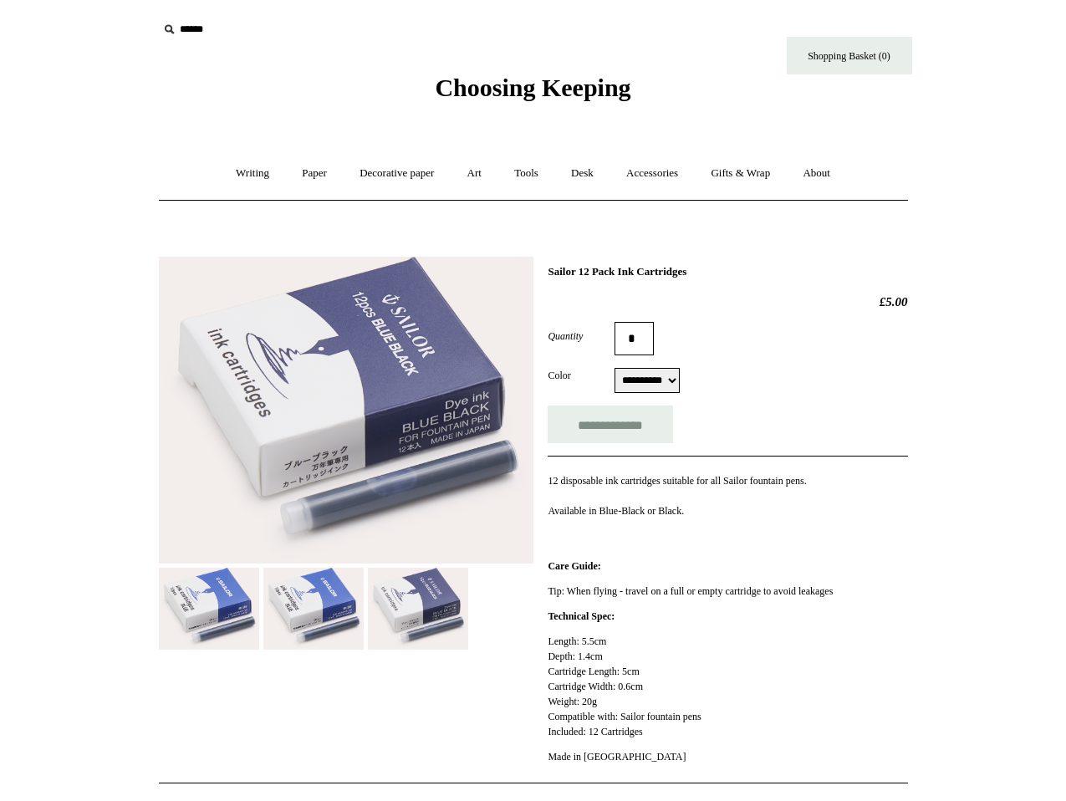
select select "**********"
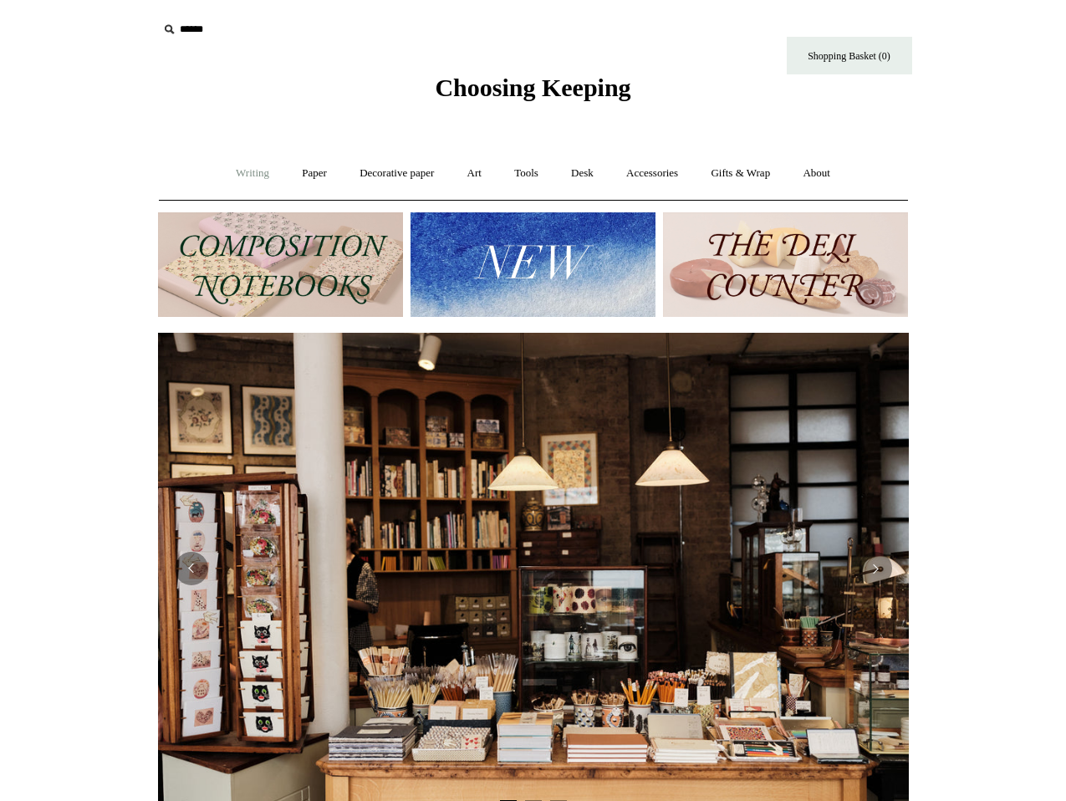
click at [255, 178] on link "Writing +" at bounding box center [253, 173] width 64 height 44
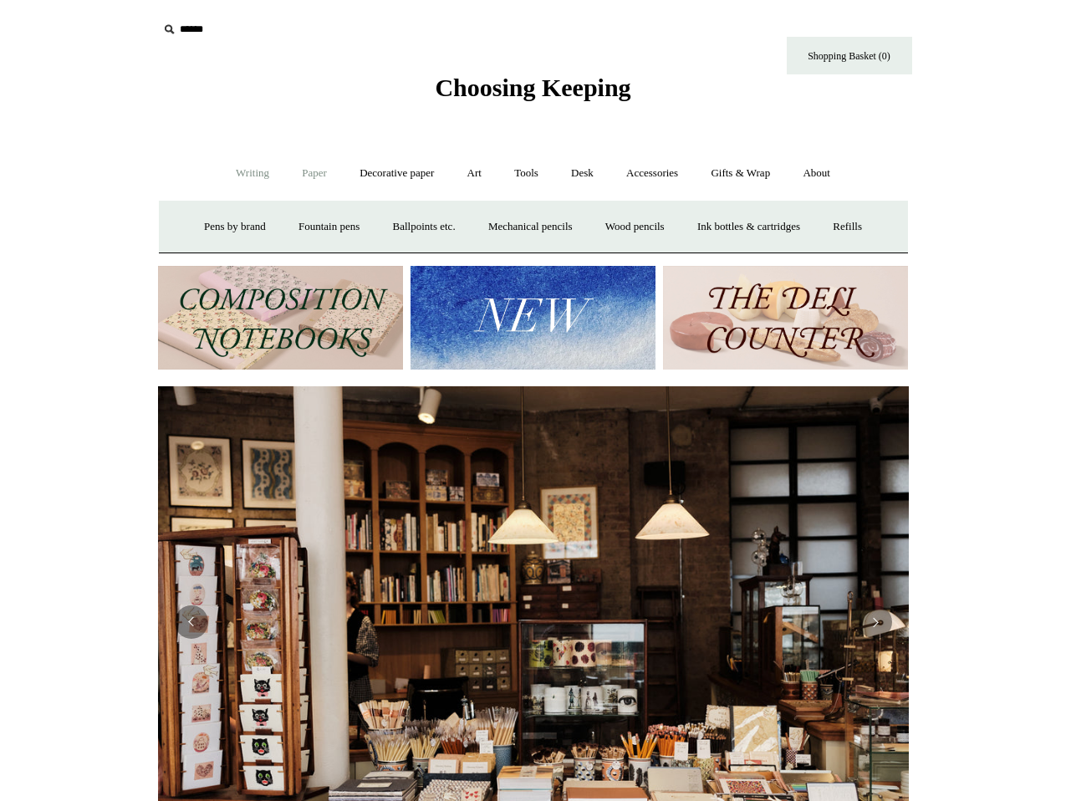
click at [316, 173] on link "Paper +" at bounding box center [314, 173] width 55 height 44
click at [299, 227] on link "Notebooks +" at bounding box center [299, 227] width 77 height 44
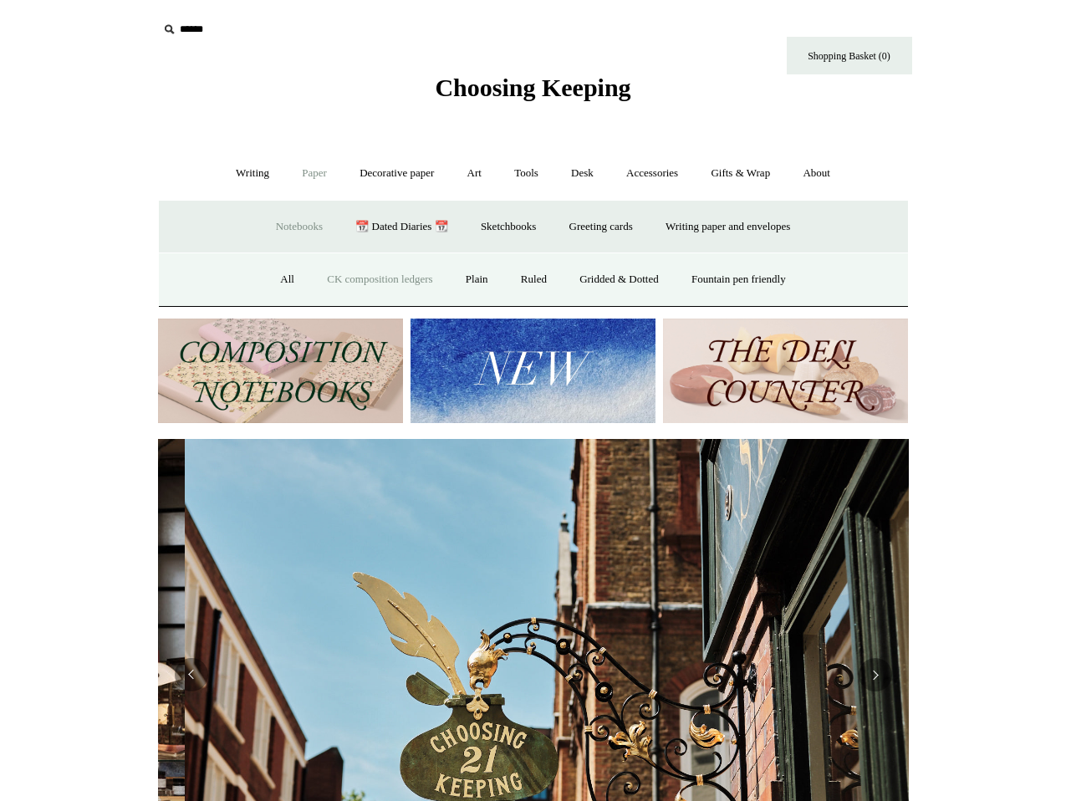
scroll to position [0, 751]
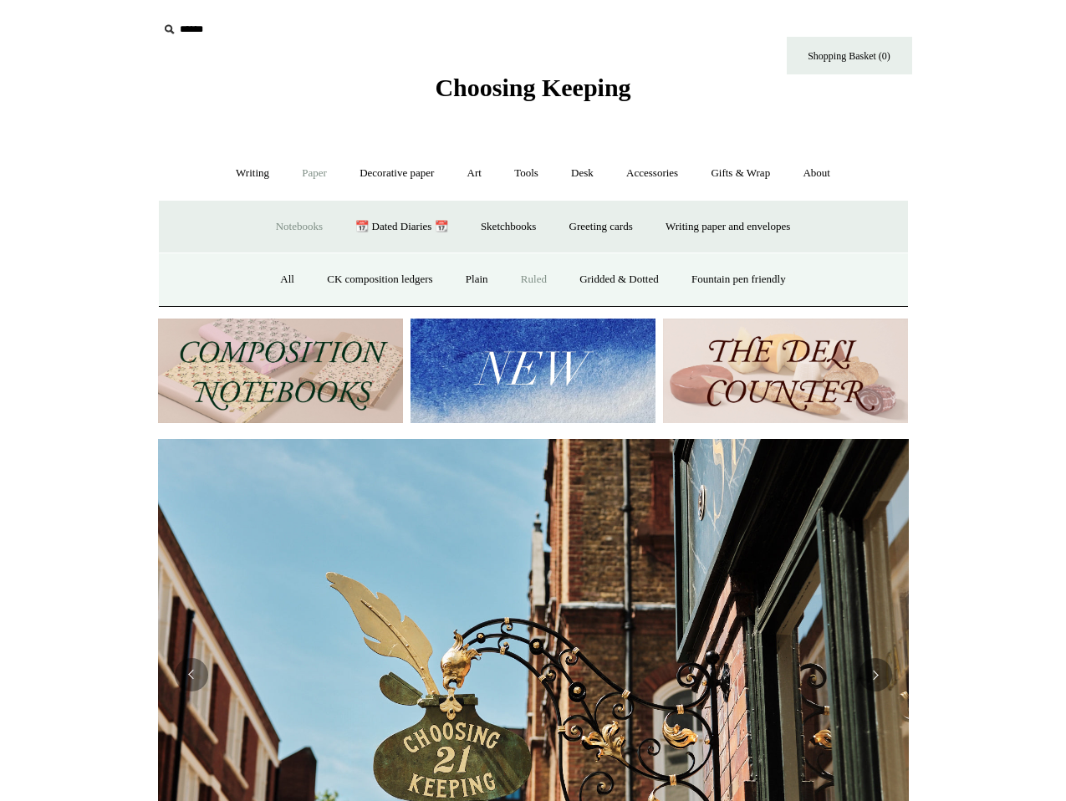
click at [531, 273] on link "Ruled" at bounding box center [534, 279] width 56 height 44
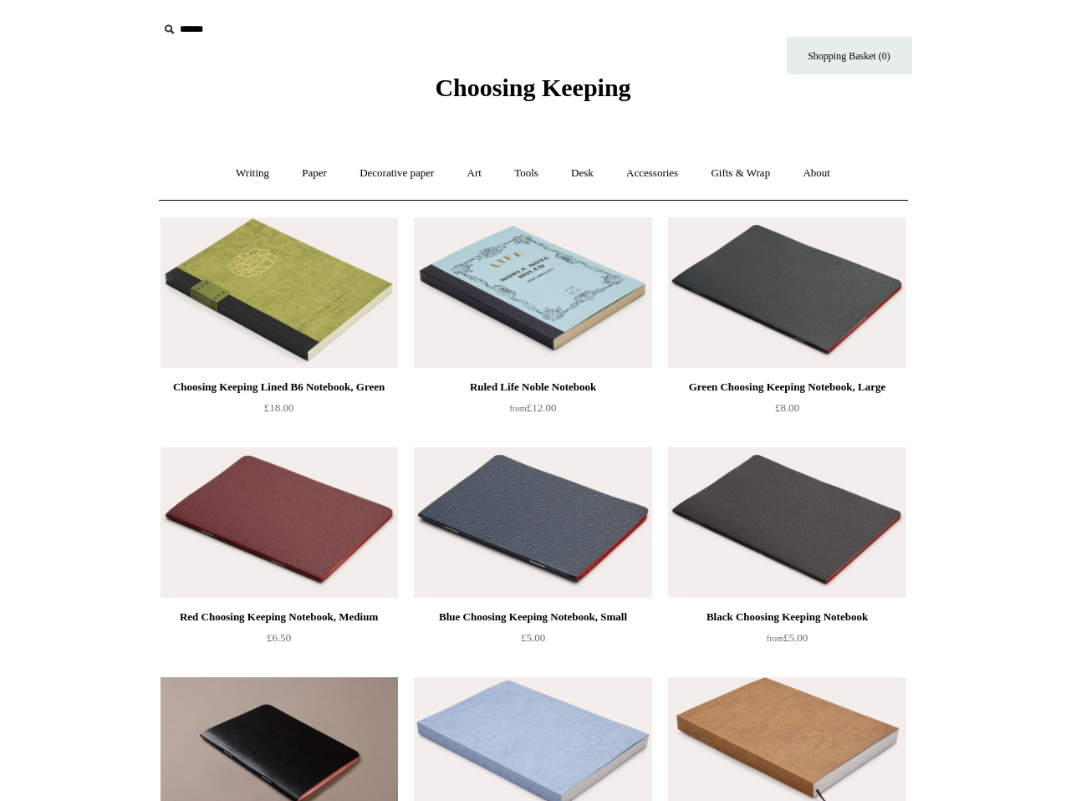
click at [350, 262] on img at bounding box center [278, 292] width 237 height 150
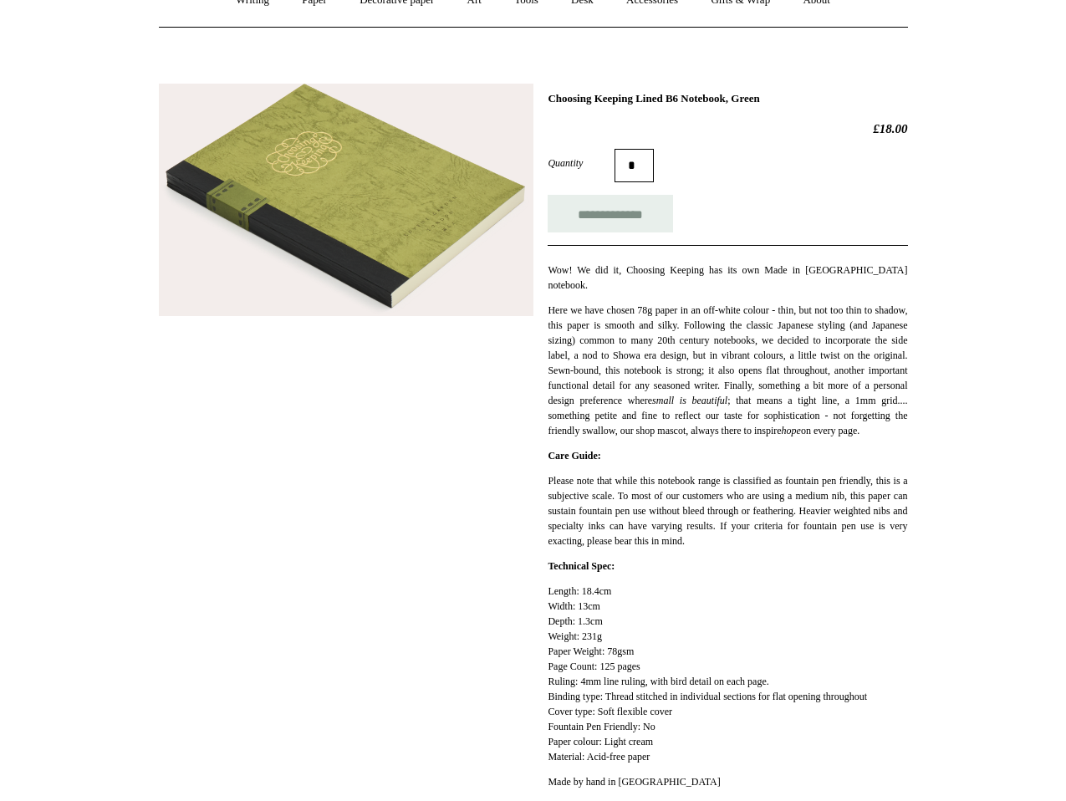
scroll to position [201, 0]
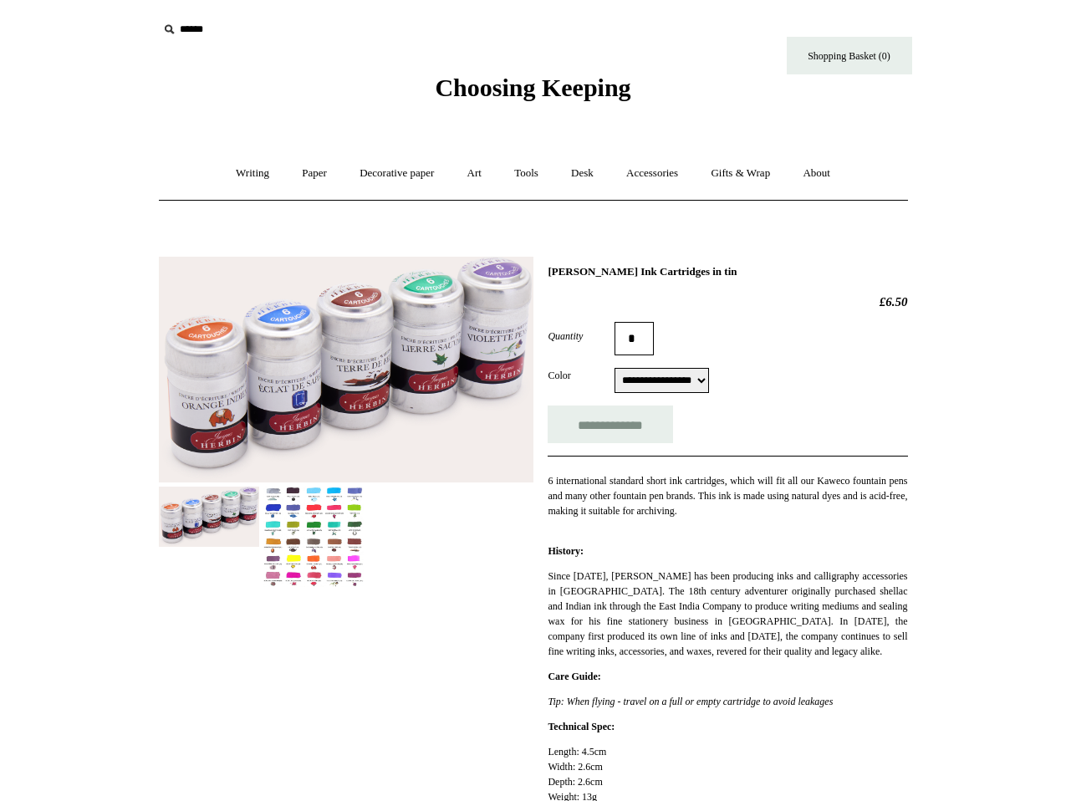
scroll to position [201, 0]
